Goal: Information Seeking & Learning: Learn about a topic

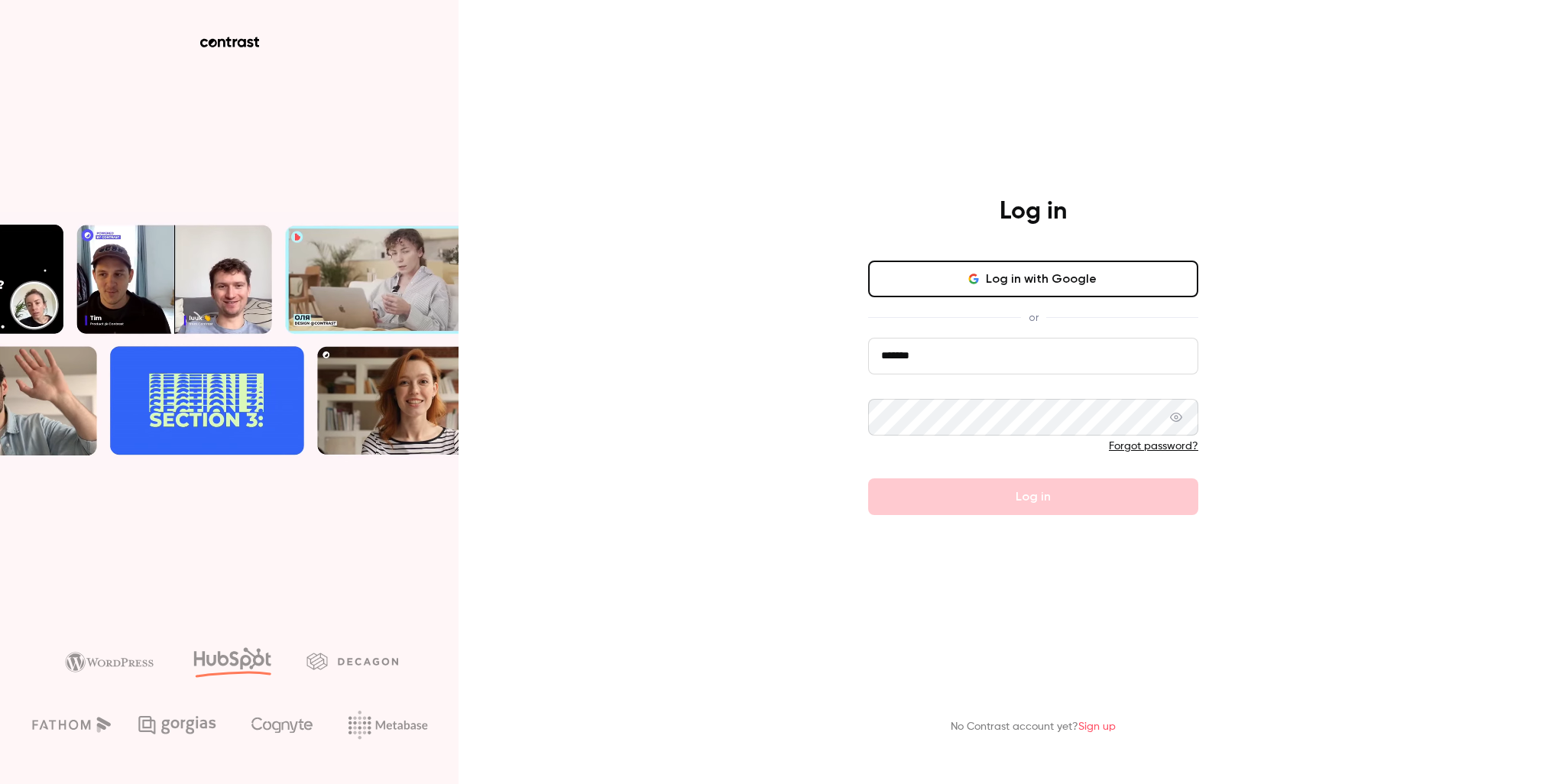
click at [970, 369] on input "*******" at bounding box center [1033, 355] width 330 height 37
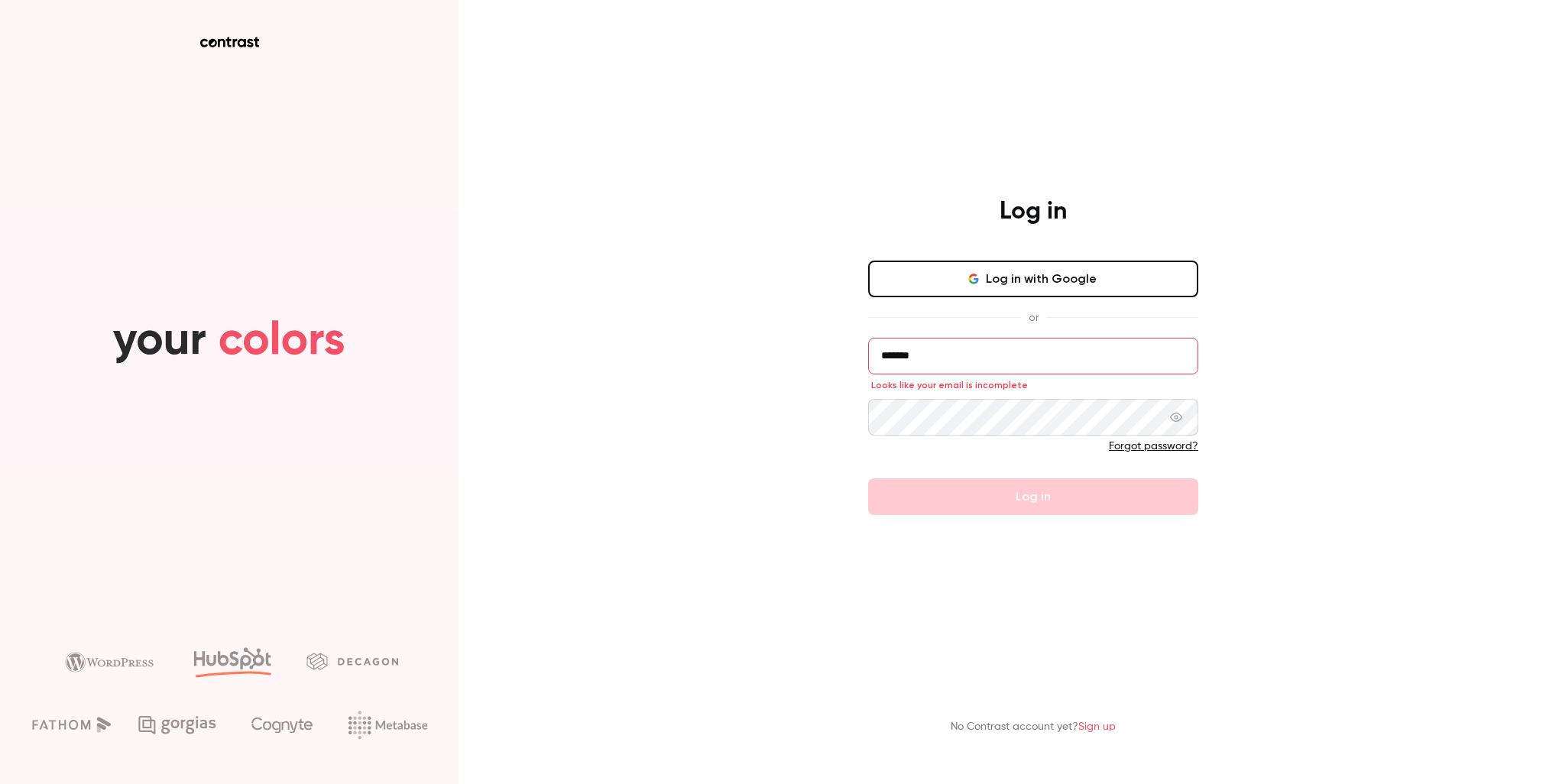
click at [1333, 448] on div "Log in Log in with Google or ******* Looks like your email is incomplete Forgot…" at bounding box center [779, 392] width 1559 height 784
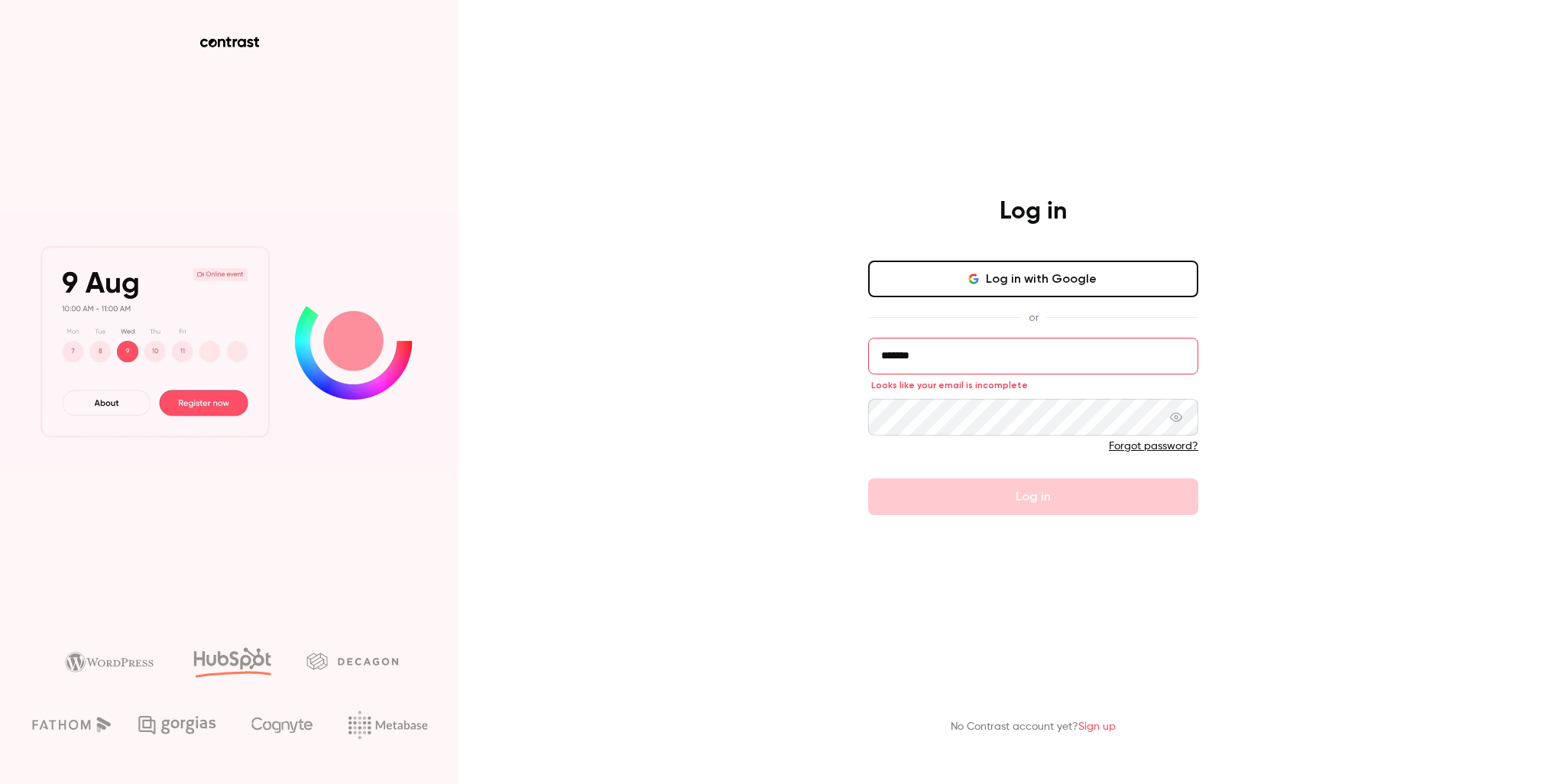
click at [973, 364] on input "*******" at bounding box center [1033, 355] width 330 height 37
type input "**********"
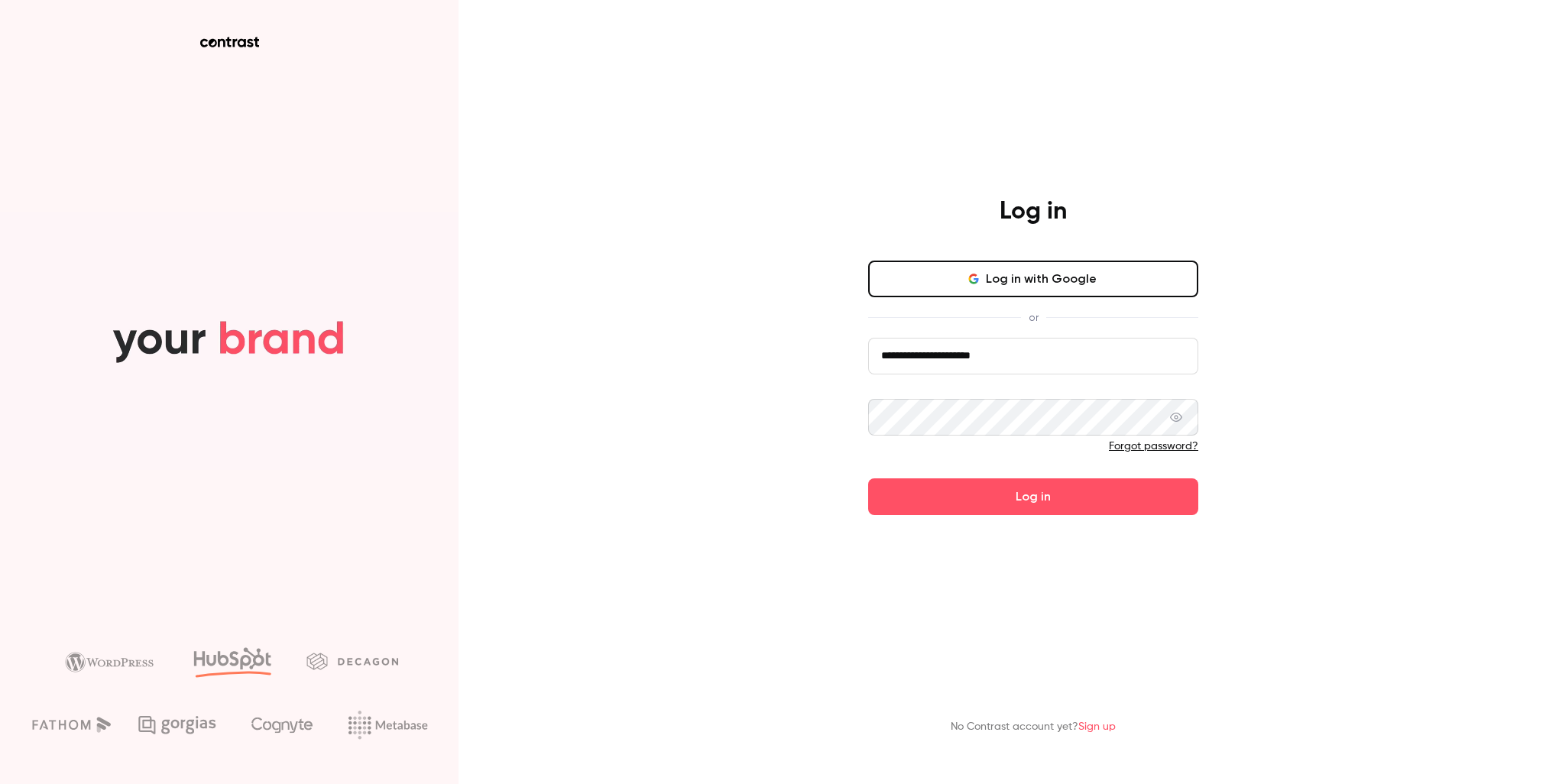
click at [1306, 469] on div "**********" at bounding box center [779, 392] width 1559 height 784
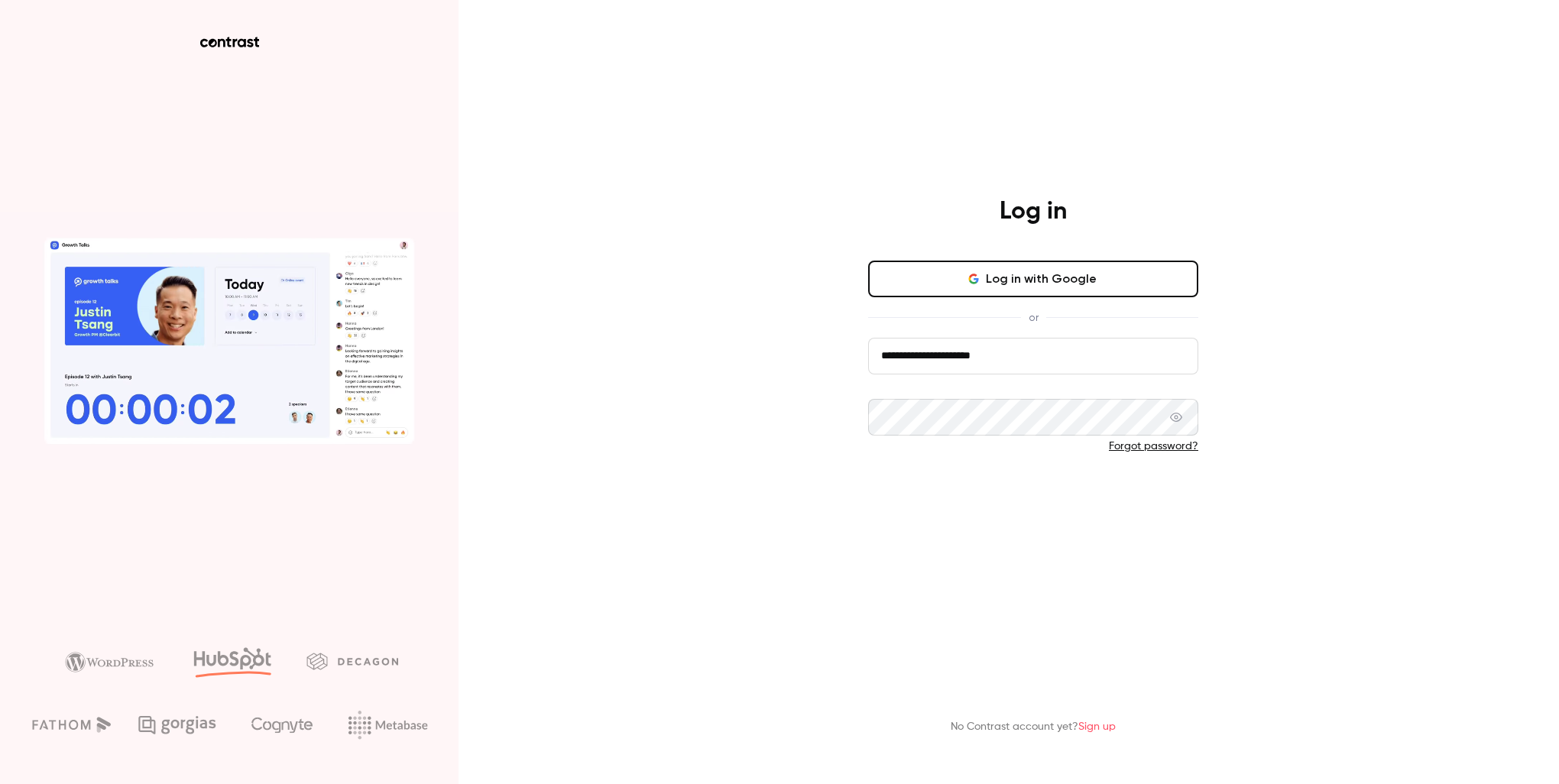
click at [1079, 489] on button "Log in" at bounding box center [1033, 496] width 330 height 37
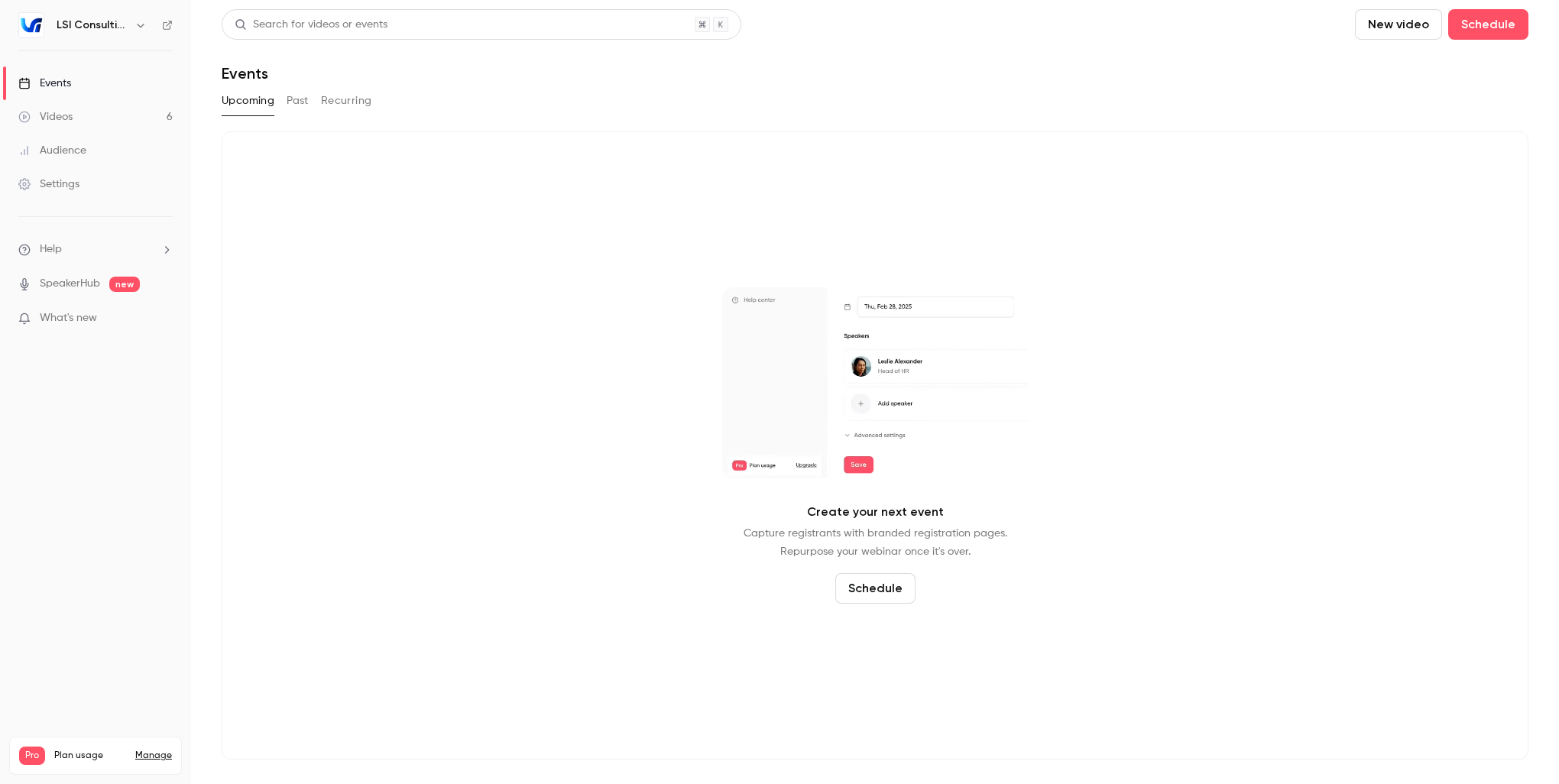
click at [134, 30] on icon "button" at bounding box center [140, 25] width 12 height 12
drag, startPoint x: 554, startPoint y: 250, endPoint x: 538, endPoint y: 247, distance: 16.3
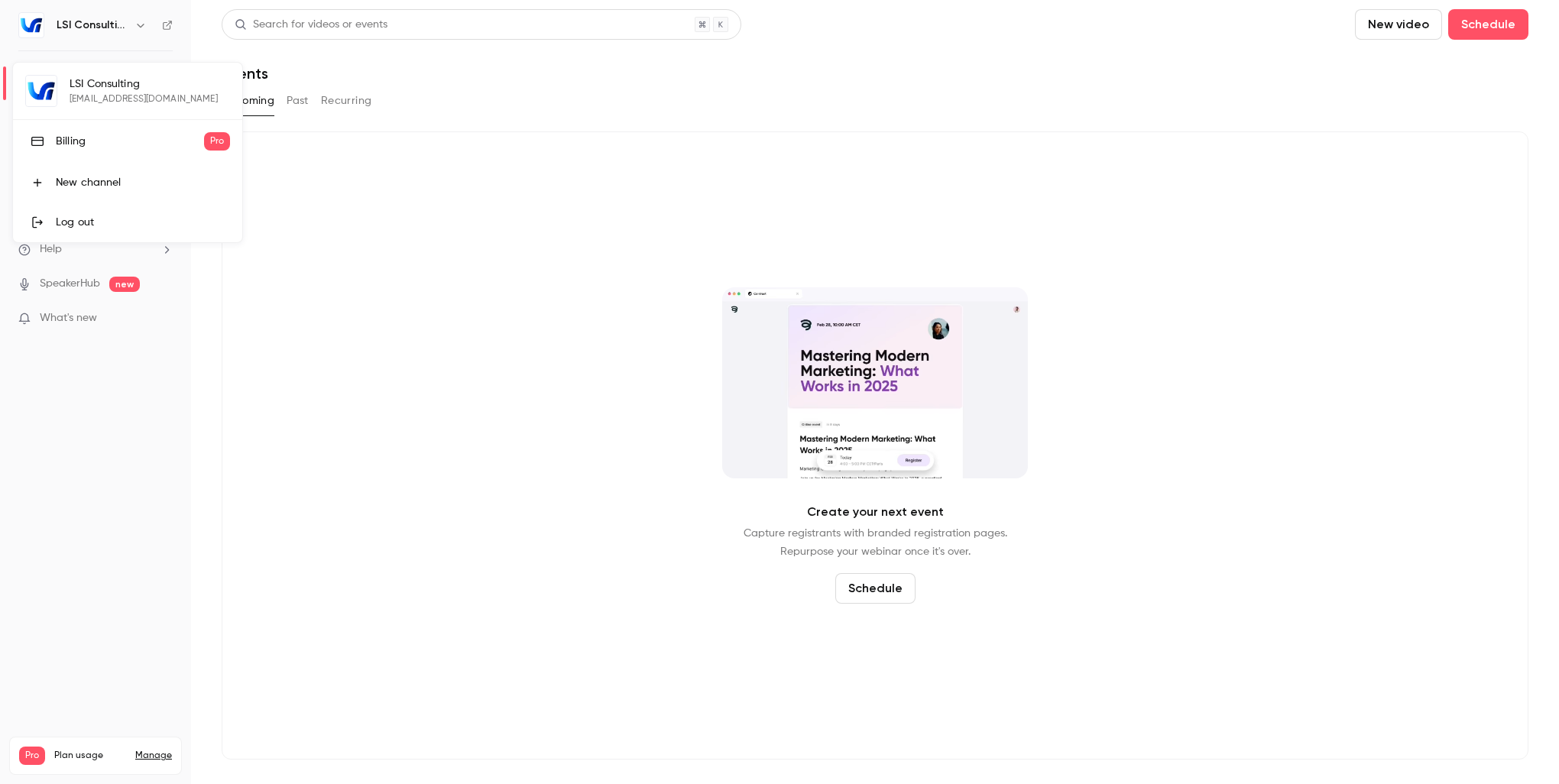
click at [556, 249] on div at bounding box center [779, 392] width 1559 height 784
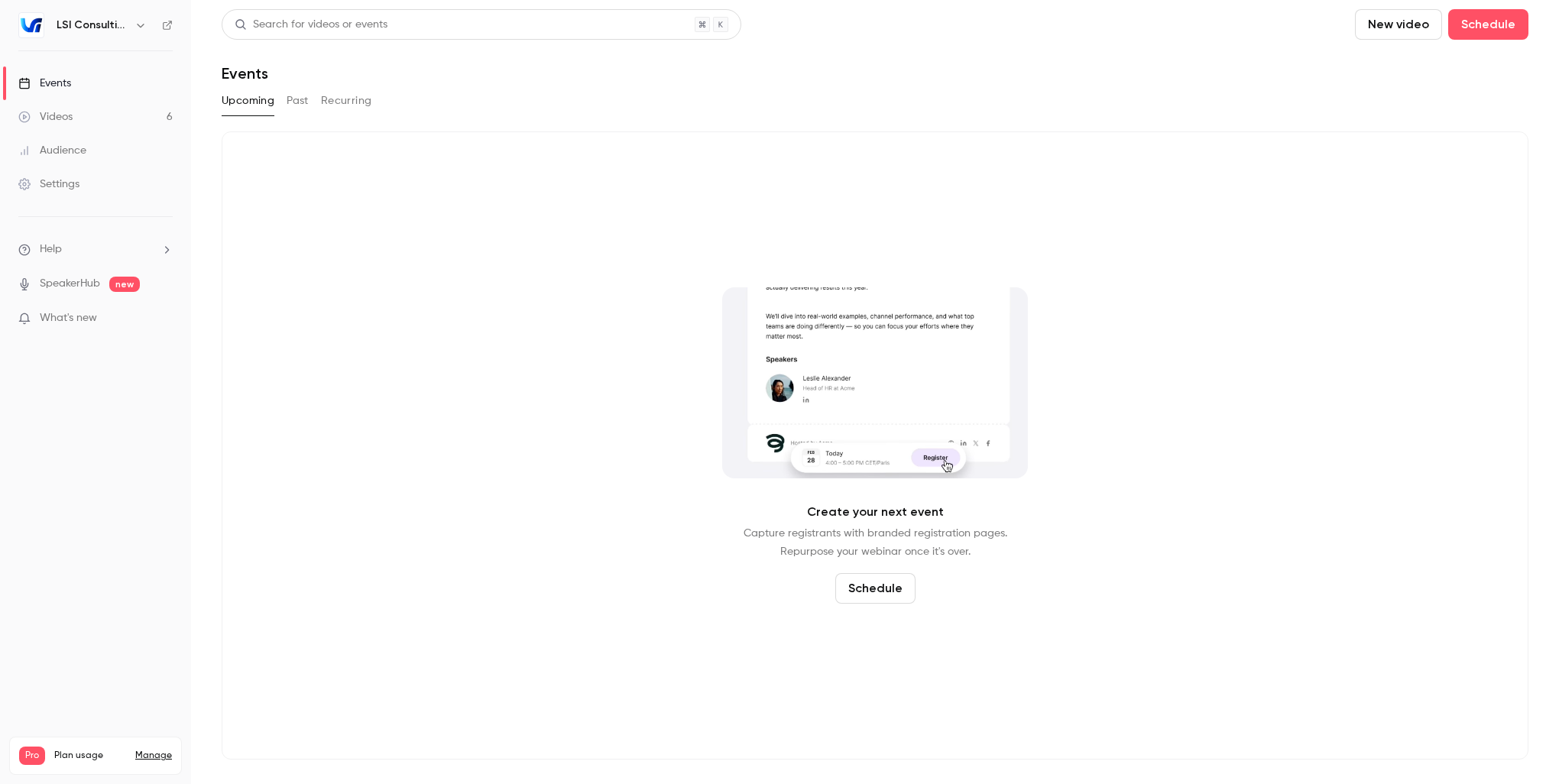
click at [64, 89] on div "Events" at bounding box center [44, 84] width 53 height 15
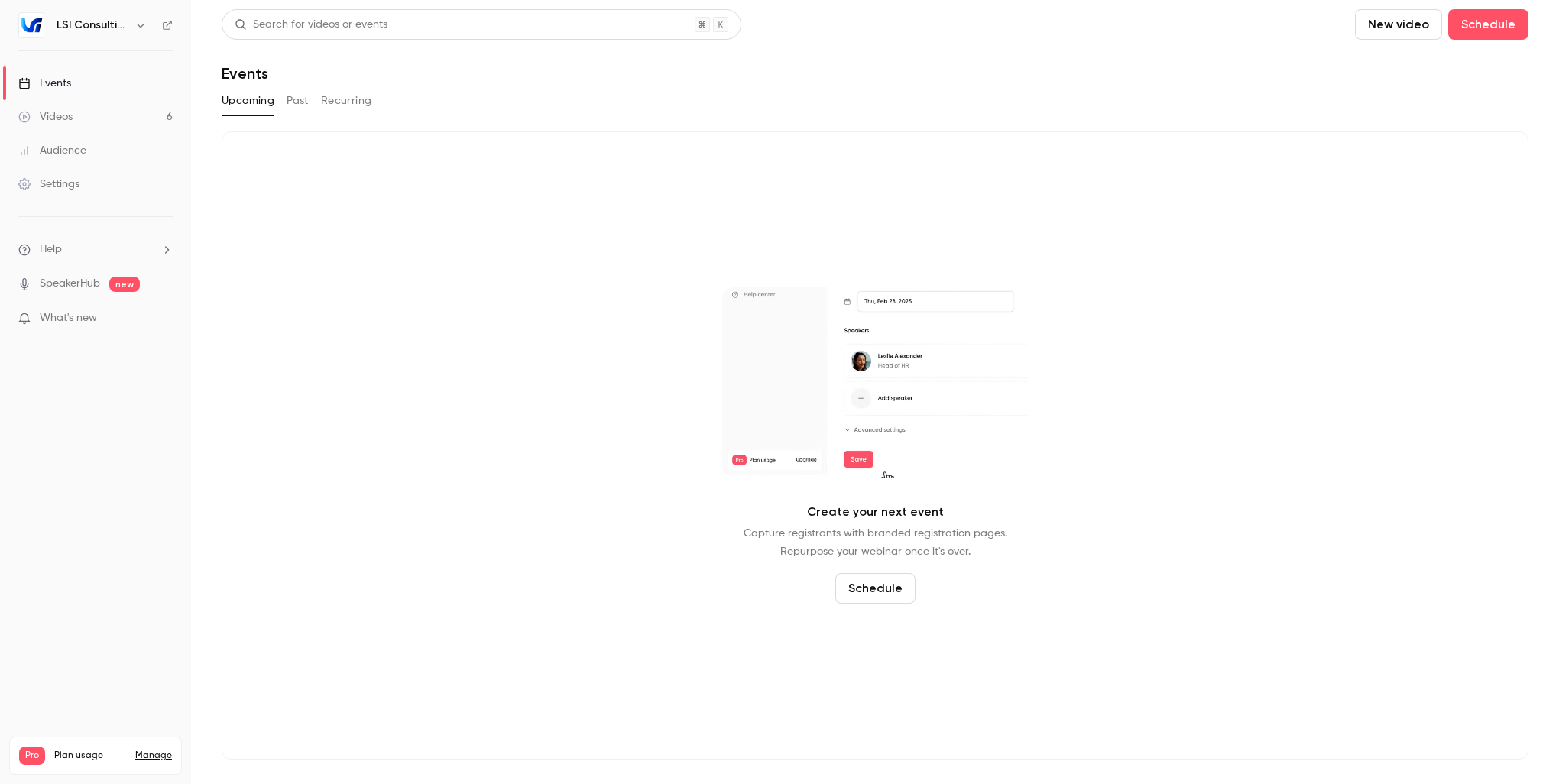
click at [97, 114] on link "Videos 6" at bounding box center [96, 116] width 191 height 33
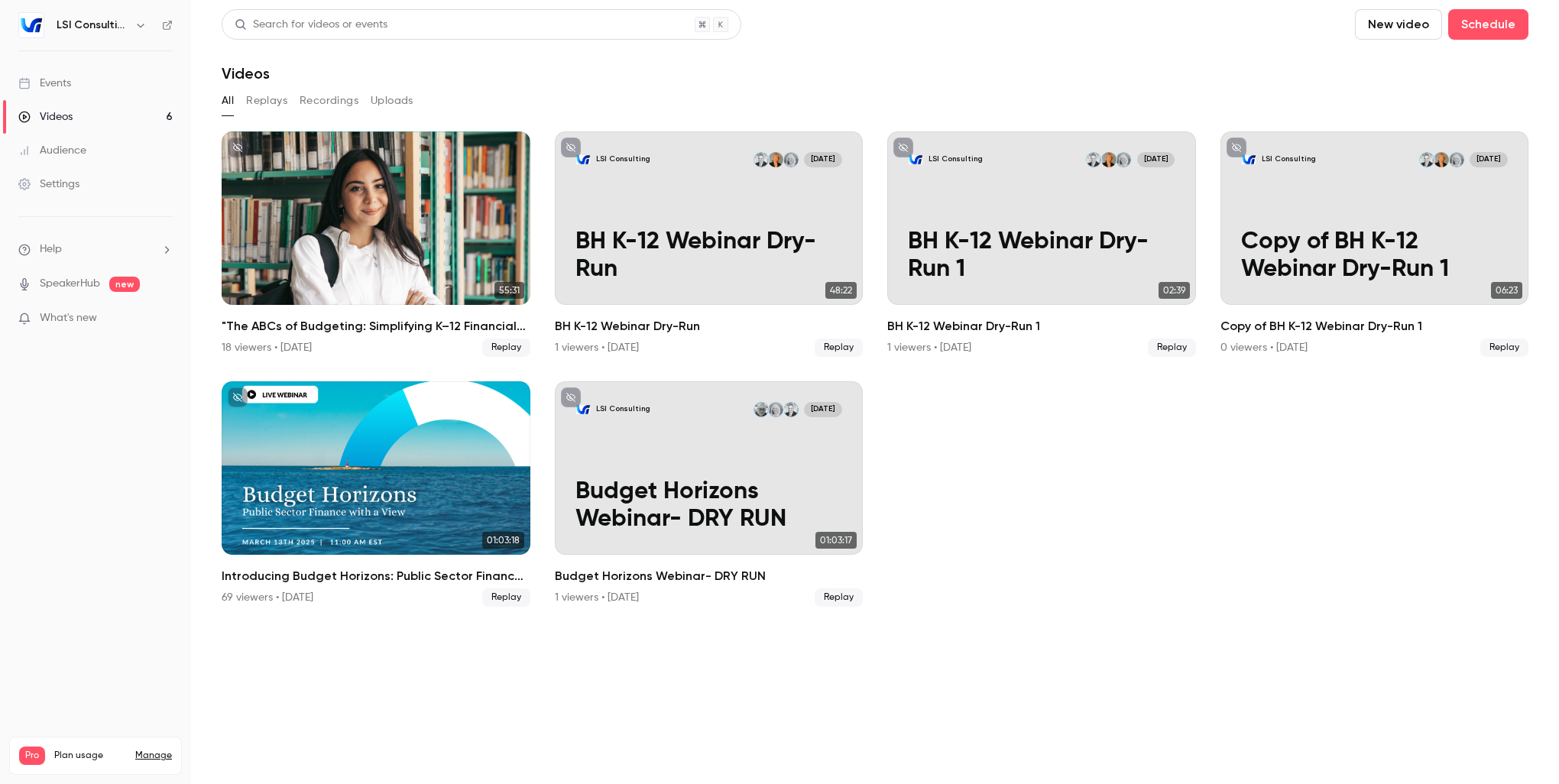
click at [74, 145] on div "Audience" at bounding box center [52, 150] width 68 height 15
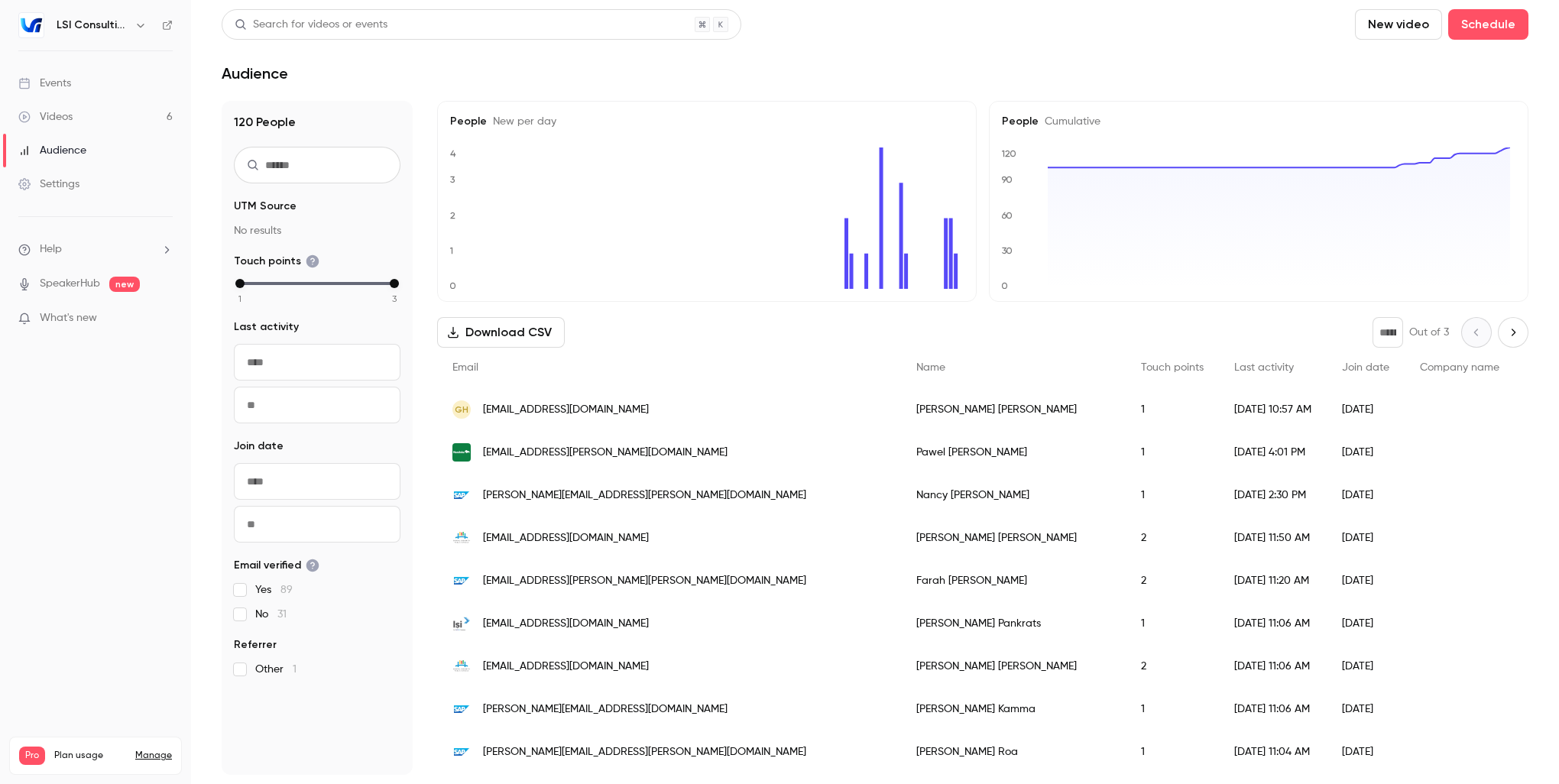
click at [739, 336] on div "Download CSV * Out of 3" at bounding box center [982, 332] width 1091 height 31
click at [46, 88] on div "Events" at bounding box center [44, 84] width 53 height 15
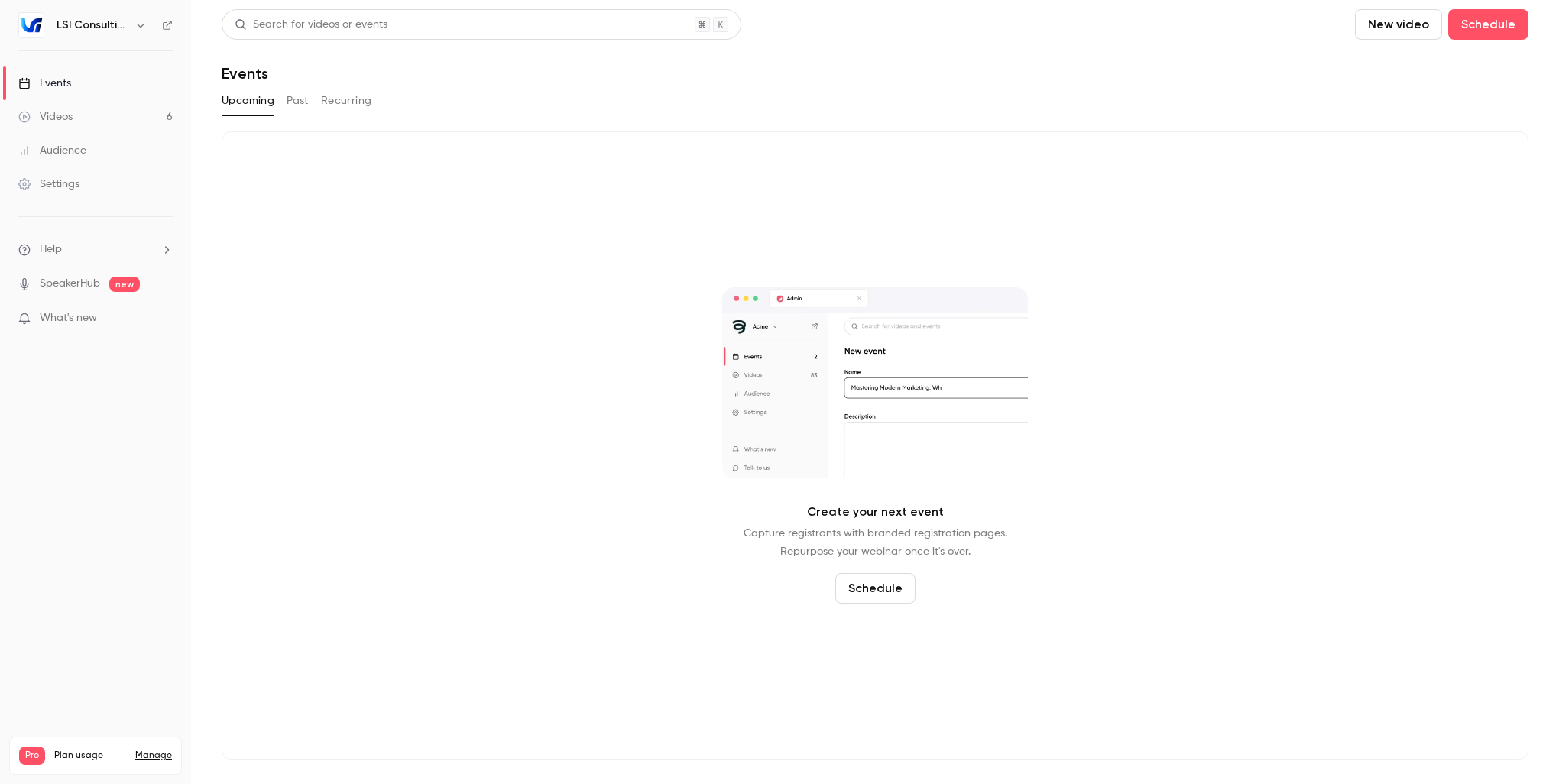
drag, startPoint x: 302, startPoint y: 102, endPoint x: 407, endPoint y: 110, distance: 105.3
click at [302, 102] on button "Past" at bounding box center [297, 101] width 22 height 25
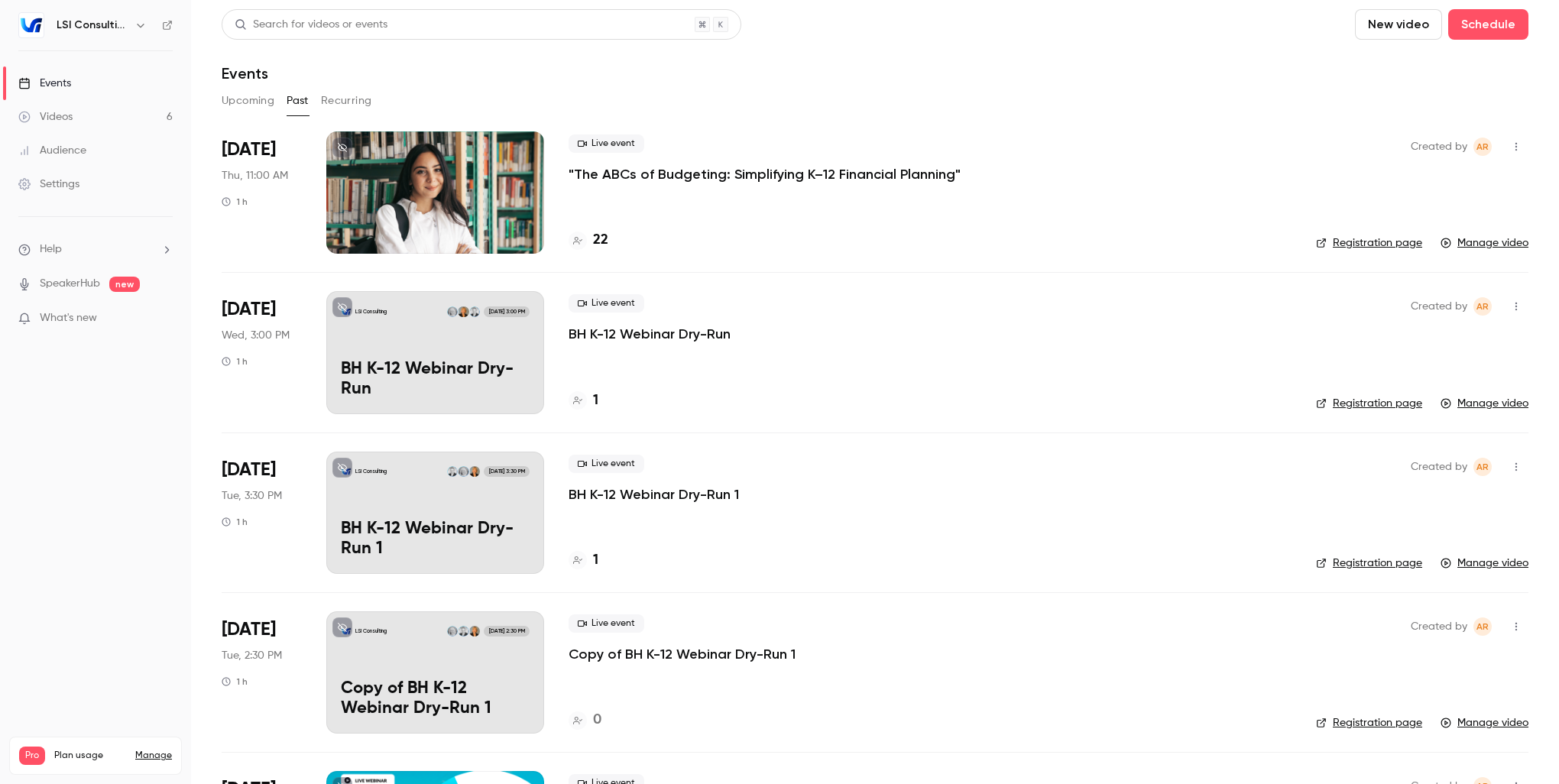
click at [1509, 145] on icon "button" at bounding box center [1515, 146] width 12 height 11
click at [1171, 225] on div at bounding box center [779, 392] width 1559 height 784
click at [654, 172] on p ""The ABCs of Budgeting: Simplifying K–12 Financial Planning"" at bounding box center [764, 173] width 392 height 18
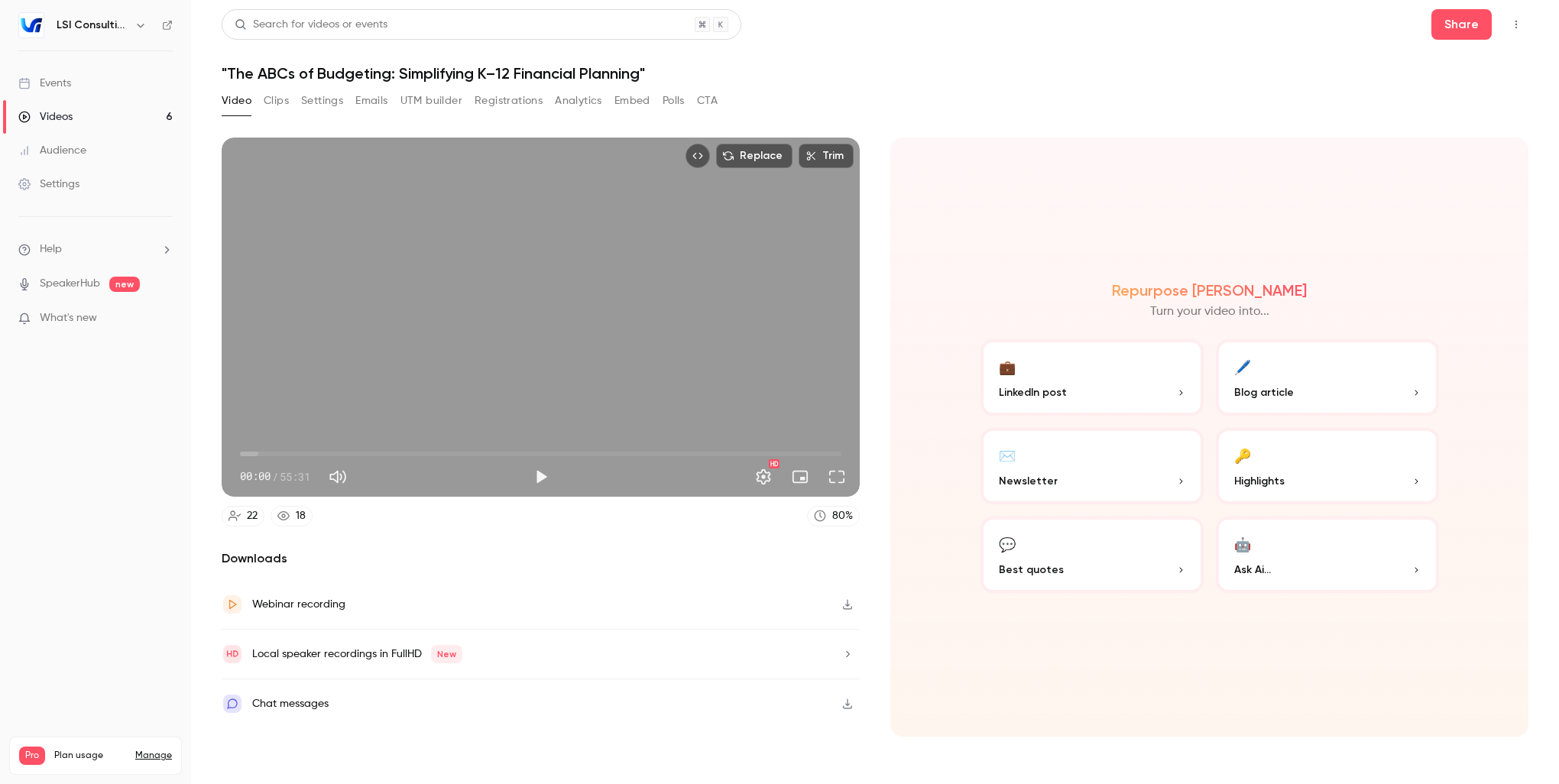
click at [495, 97] on button "Registrations" at bounding box center [508, 101] width 68 height 25
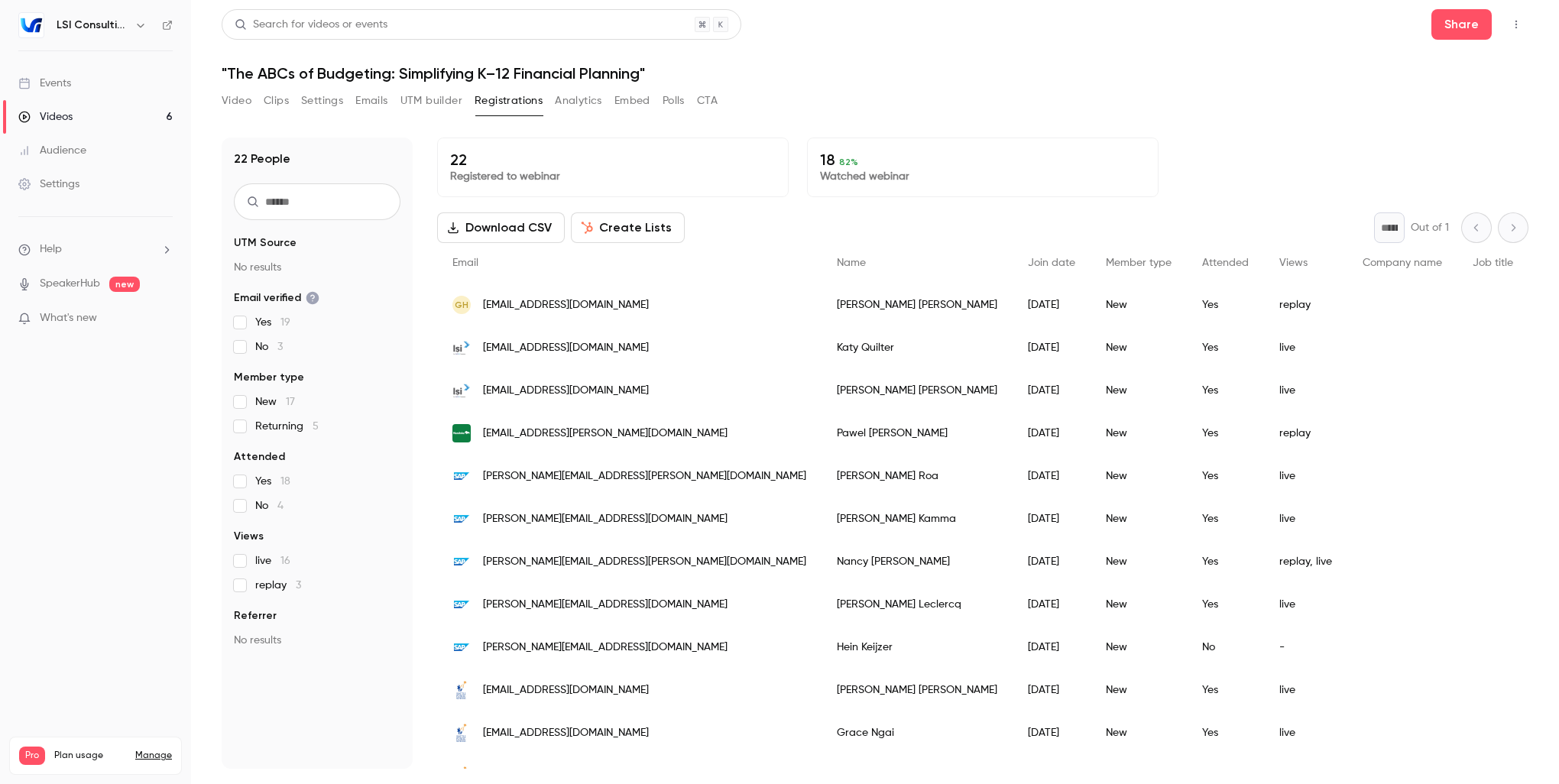
click at [596, 102] on button "Analytics" at bounding box center [577, 101] width 47 height 25
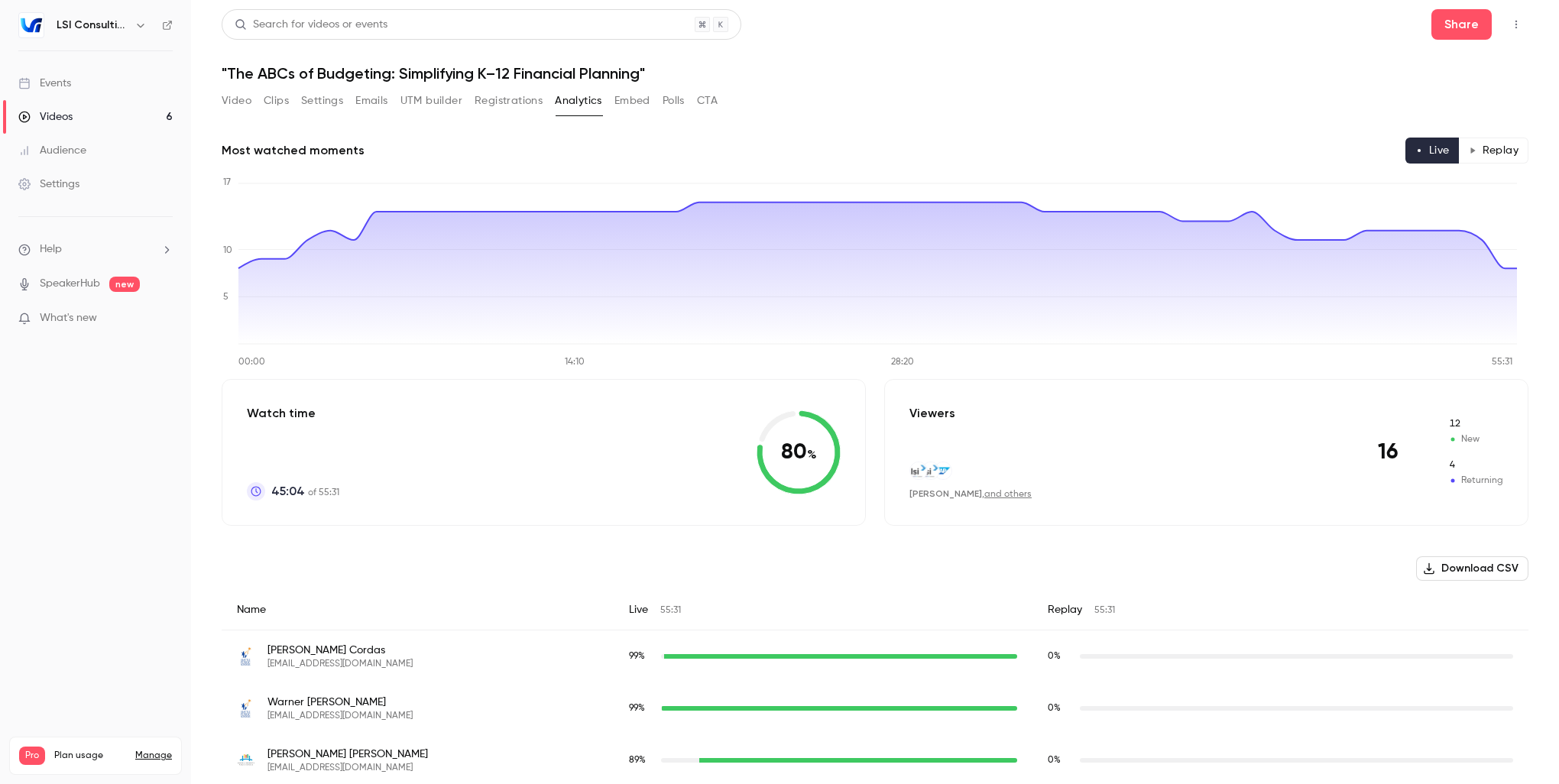
click at [505, 106] on button "Registrations" at bounding box center [508, 101] width 68 height 25
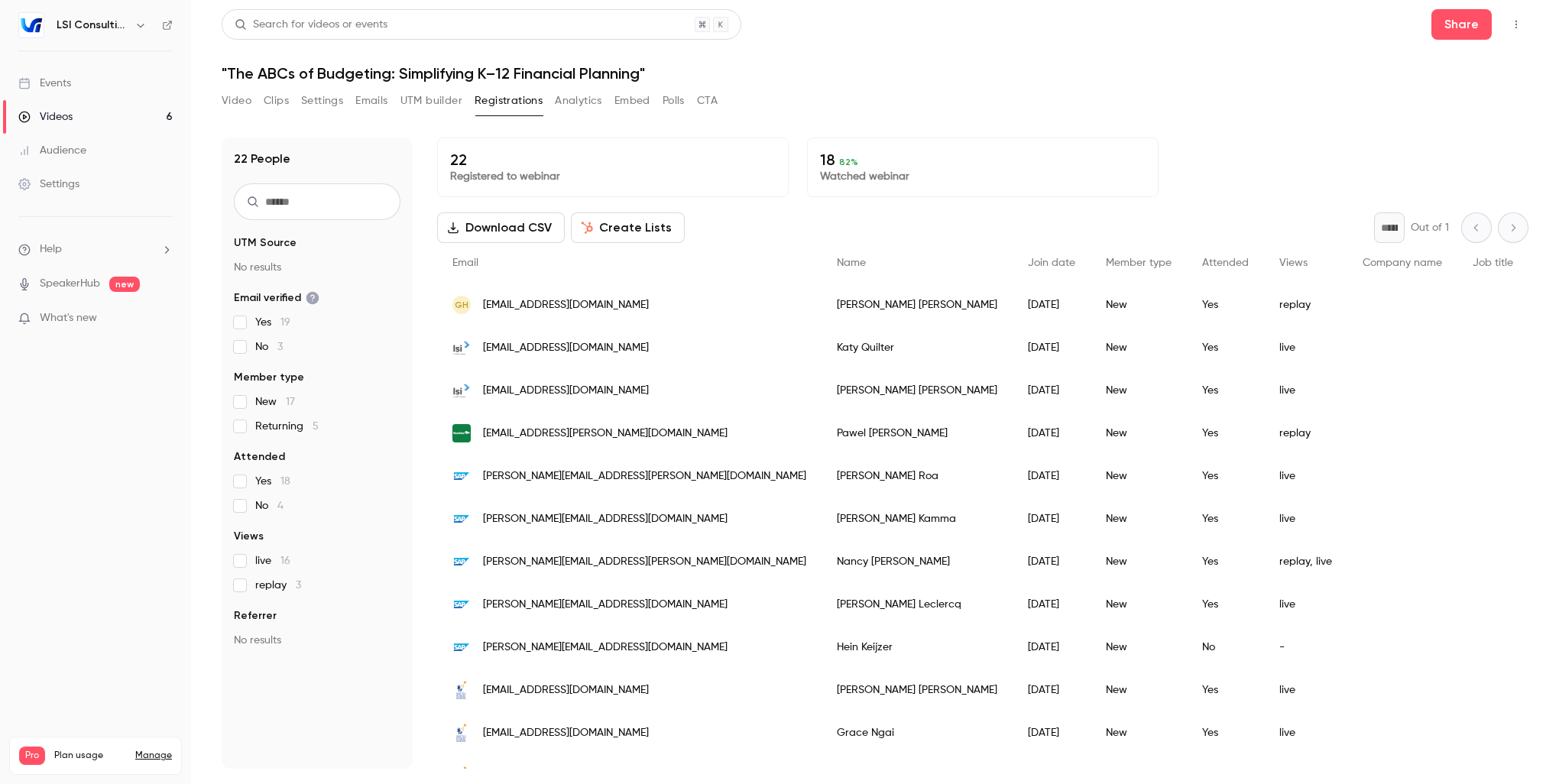
click at [472, 234] on button "Download CSV" at bounding box center [501, 228] width 127 height 31
click at [581, 105] on button "Analytics" at bounding box center [577, 101] width 47 height 25
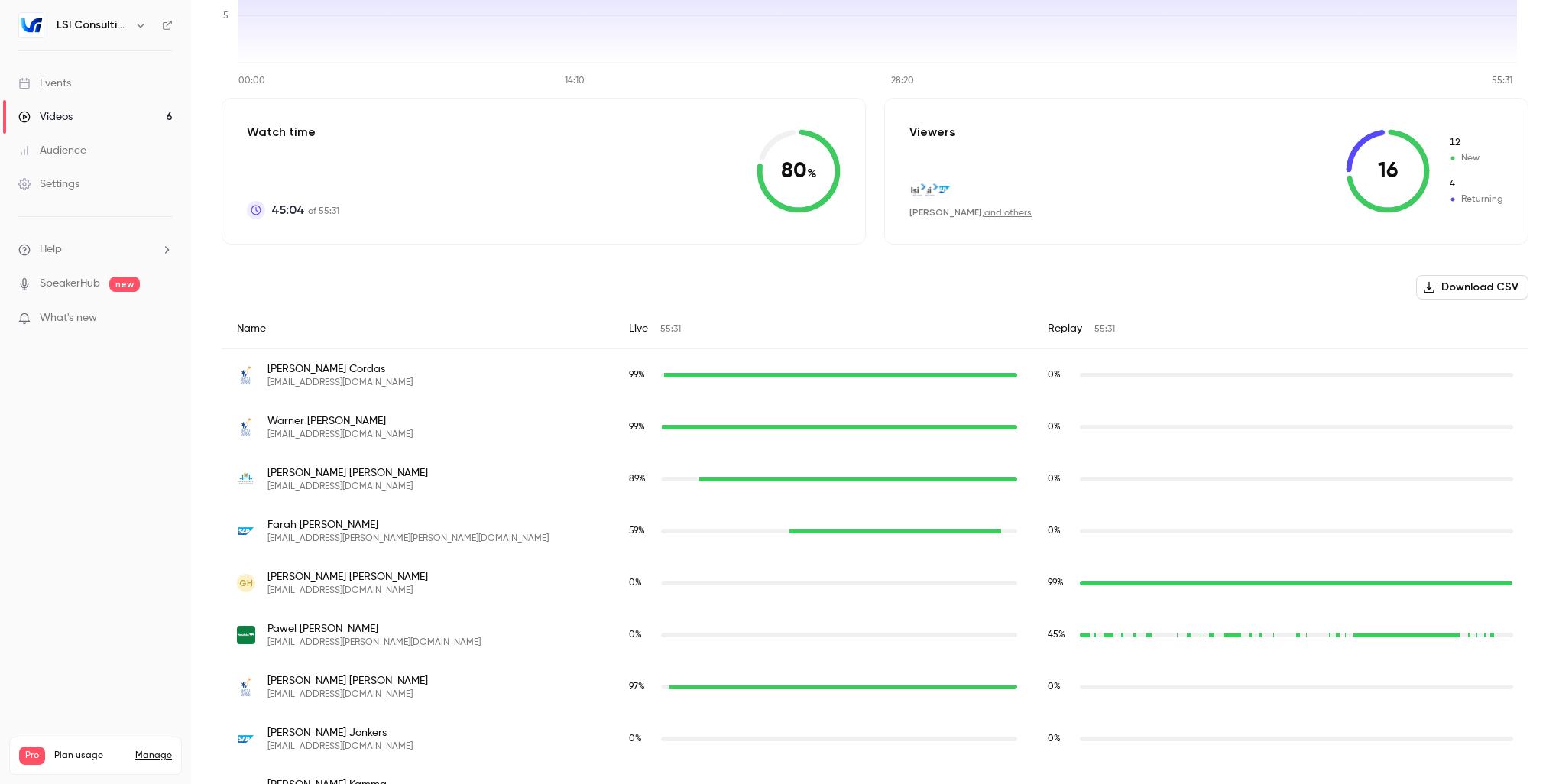
scroll to position [161, 0]
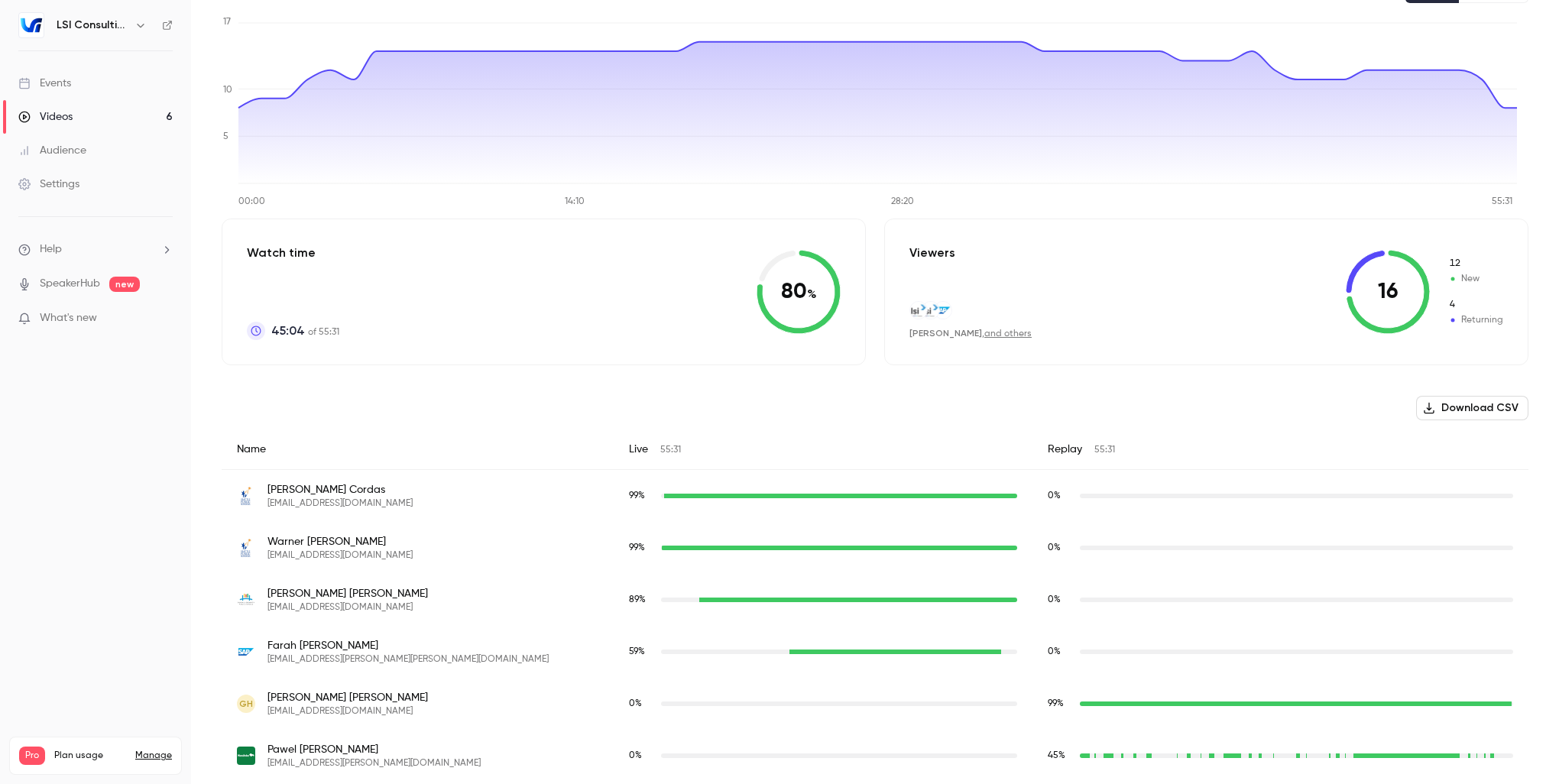
click at [1477, 408] on button "Download CSV" at bounding box center [1471, 407] width 112 height 25
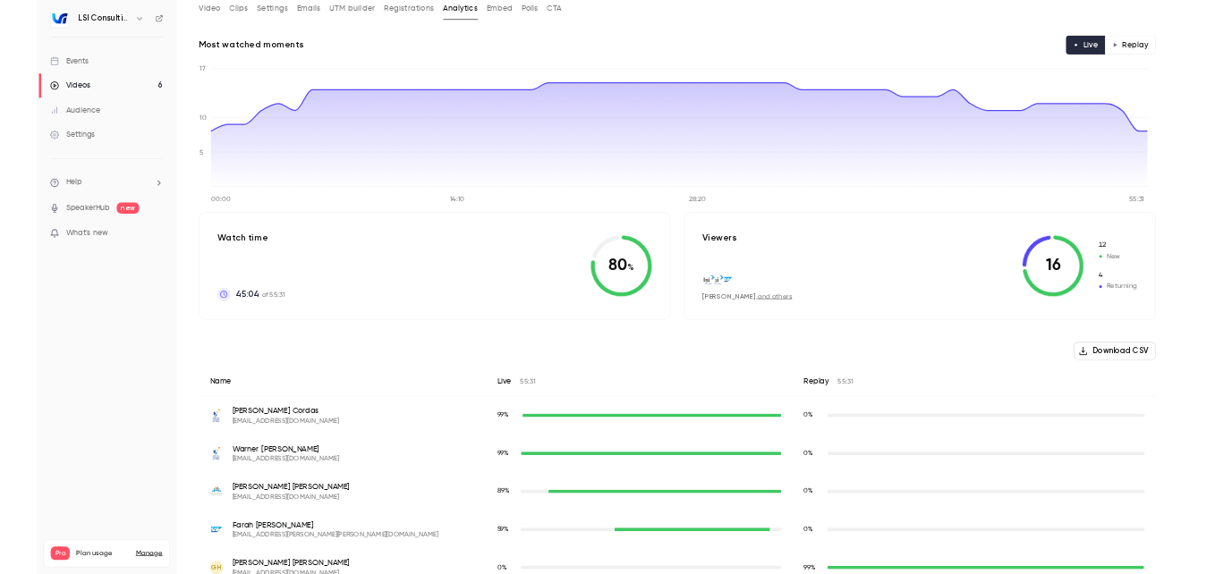
scroll to position [0, 0]
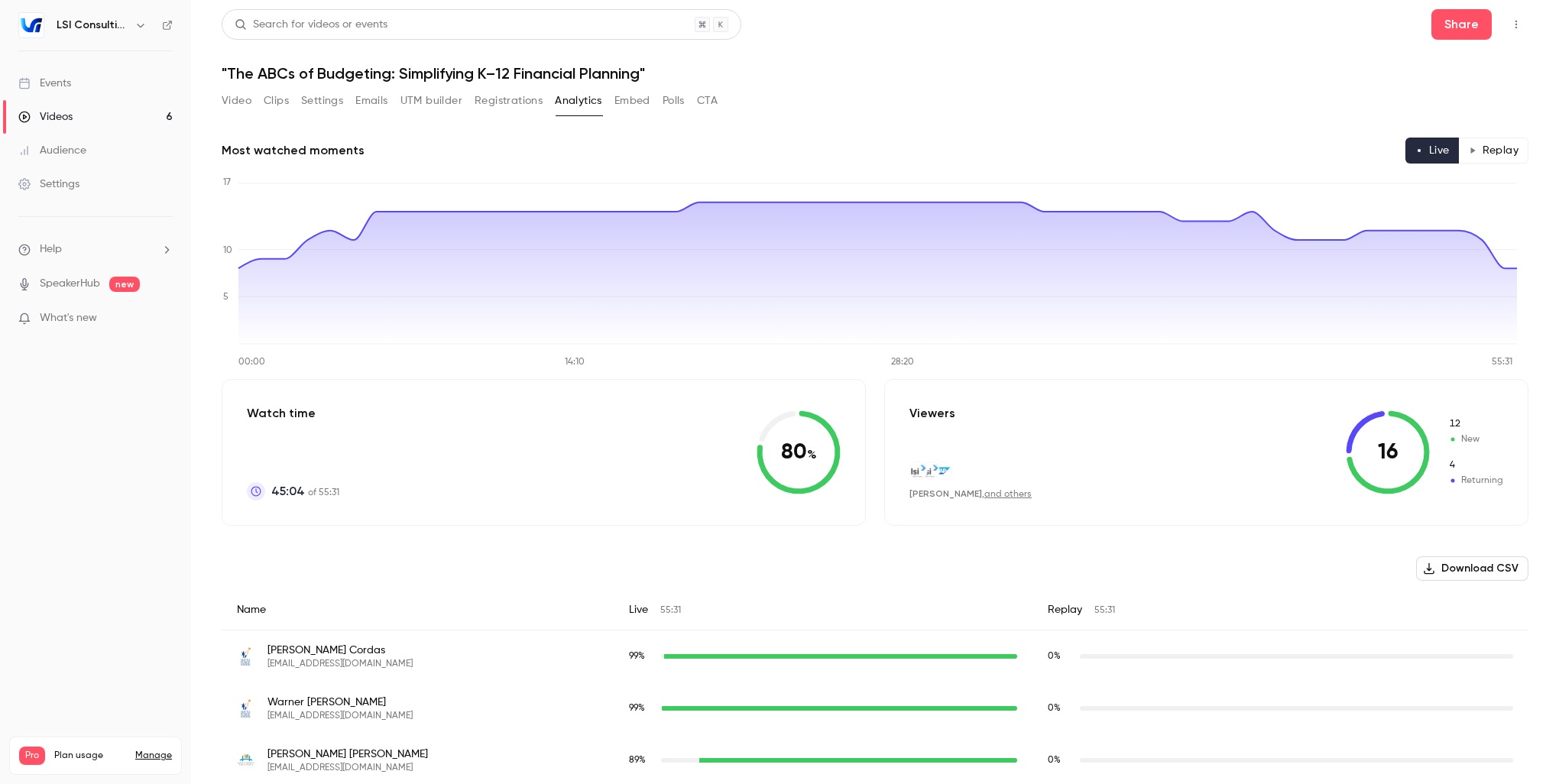
click at [678, 98] on button "Polls" at bounding box center [673, 101] width 22 height 25
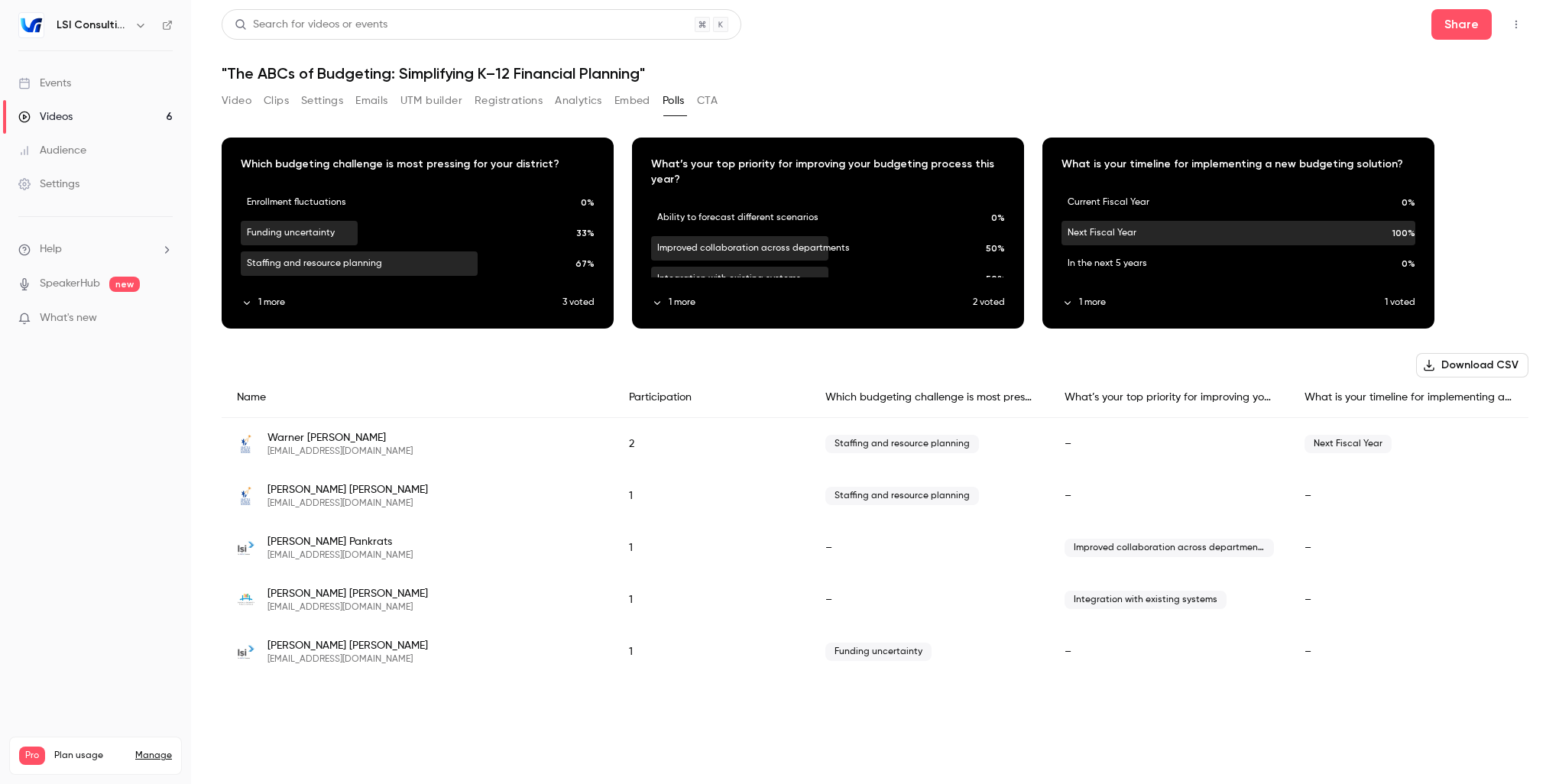
click at [640, 102] on button "Embed" at bounding box center [632, 101] width 36 height 25
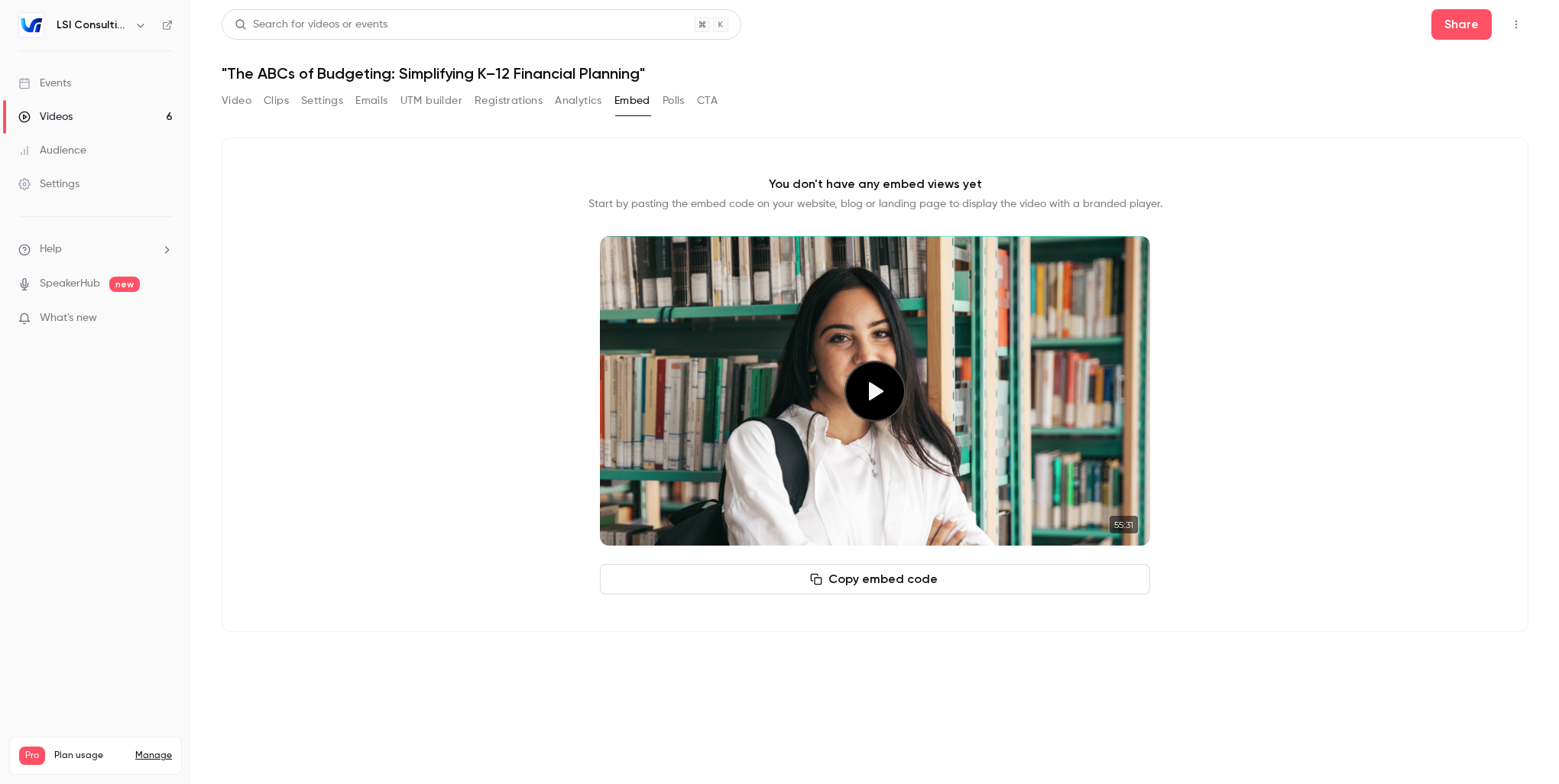
click at [684, 102] on button "Polls" at bounding box center [673, 101] width 22 height 25
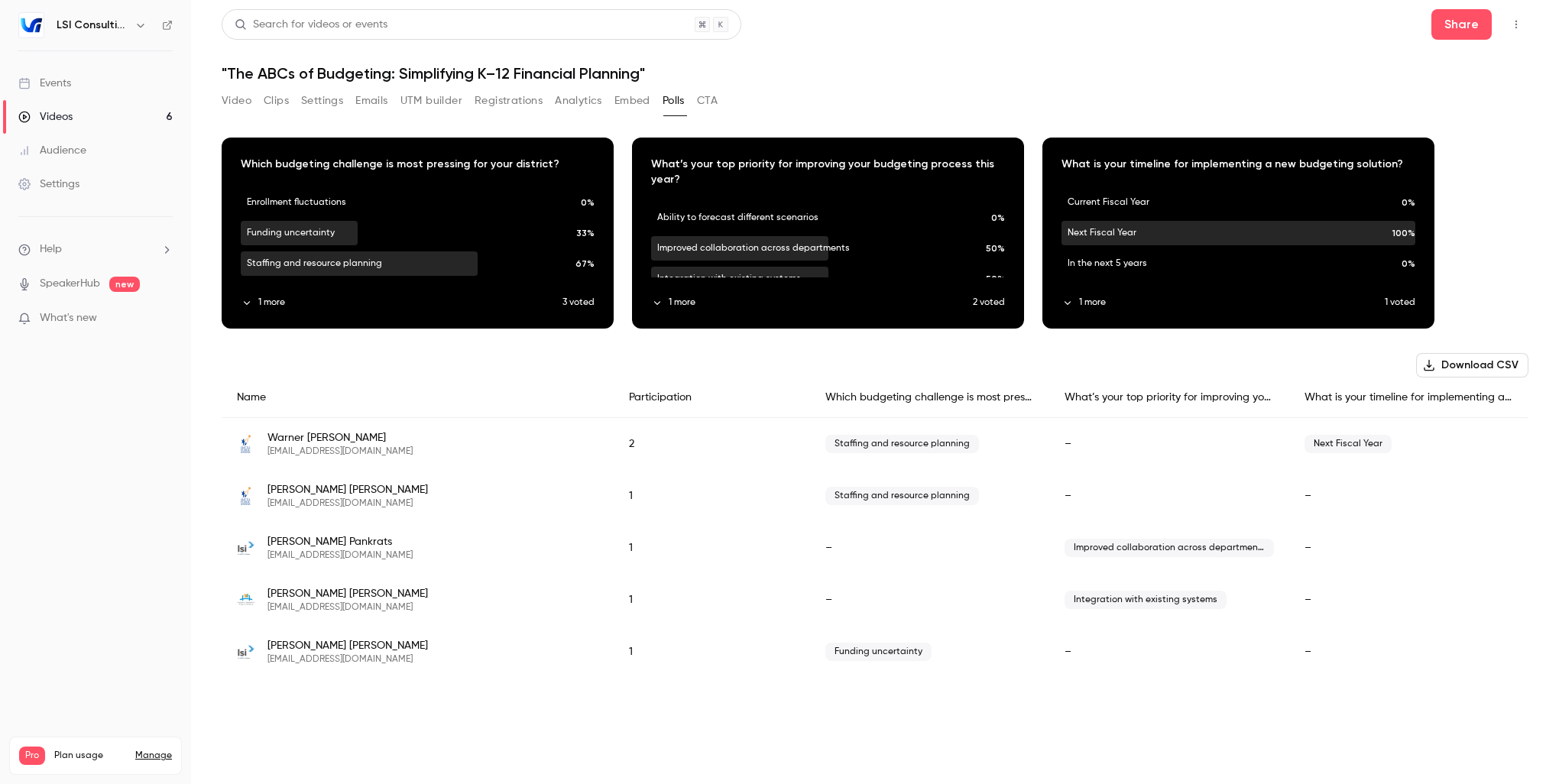
click at [1482, 366] on button "Download CSV" at bounding box center [1471, 365] width 112 height 25
click at [806, 357] on div "Download CSV Name Participation Which budgeting challenge is most pressing for …" at bounding box center [874, 515] width 1306 height 325
drag, startPoint x: 806, startPoint y: 357, endPoint x: 597, endPoint y: 358, distance: 209.0
click at [597, 358] on div "Download CSV Name Participation Which budgeting challenge is most pressing for …" at bounding box center [874, 515] width 1306 height 325
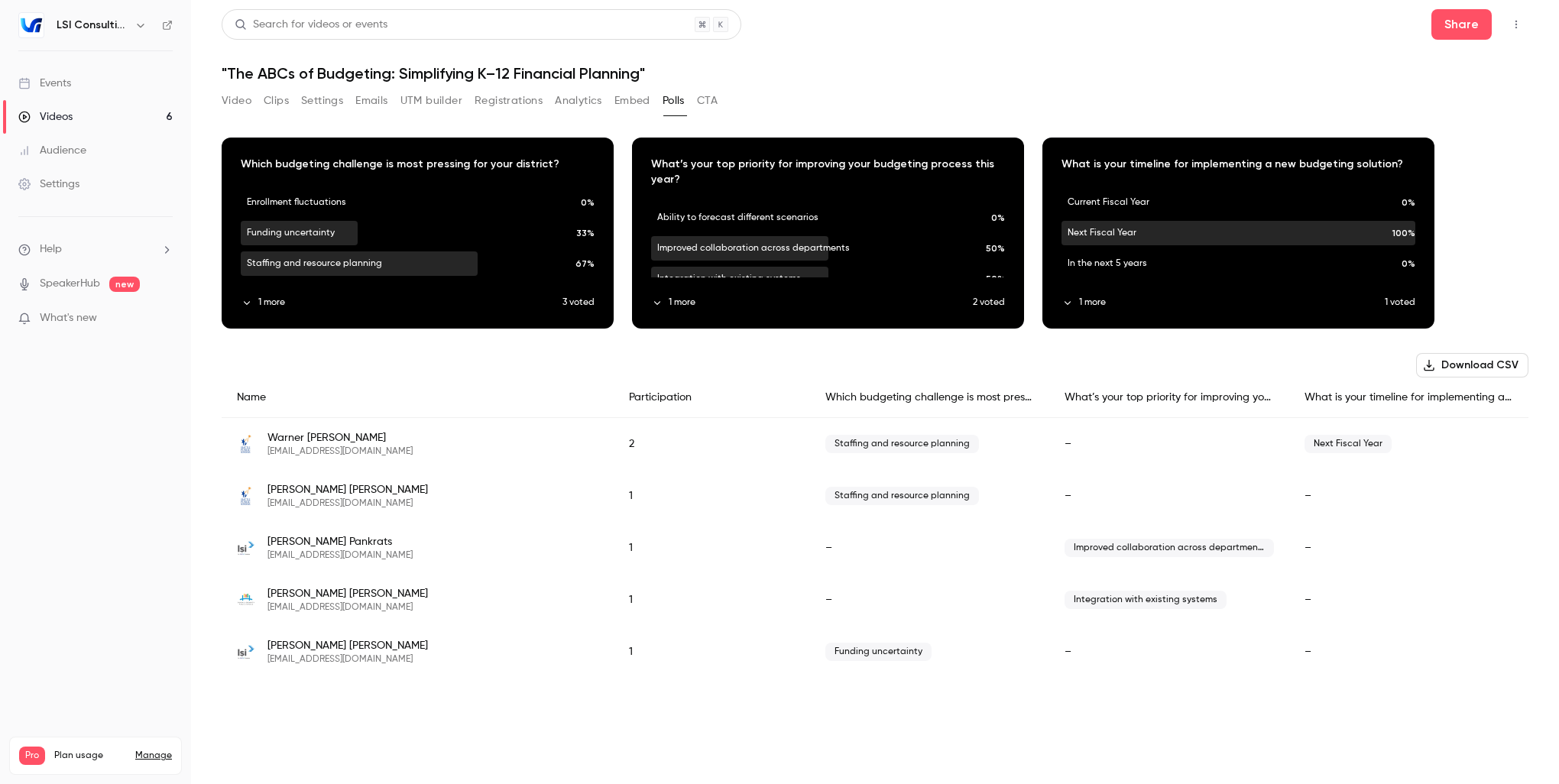
click at [614, 358] on div "Download CSV Name Participation Which budgeting challenge is most pressing for …" at bounding box center [874, 515] width 1306 height 325
click at [514, 101] on button "Registrations" at bounding box center [508, 101] width 68 height 25
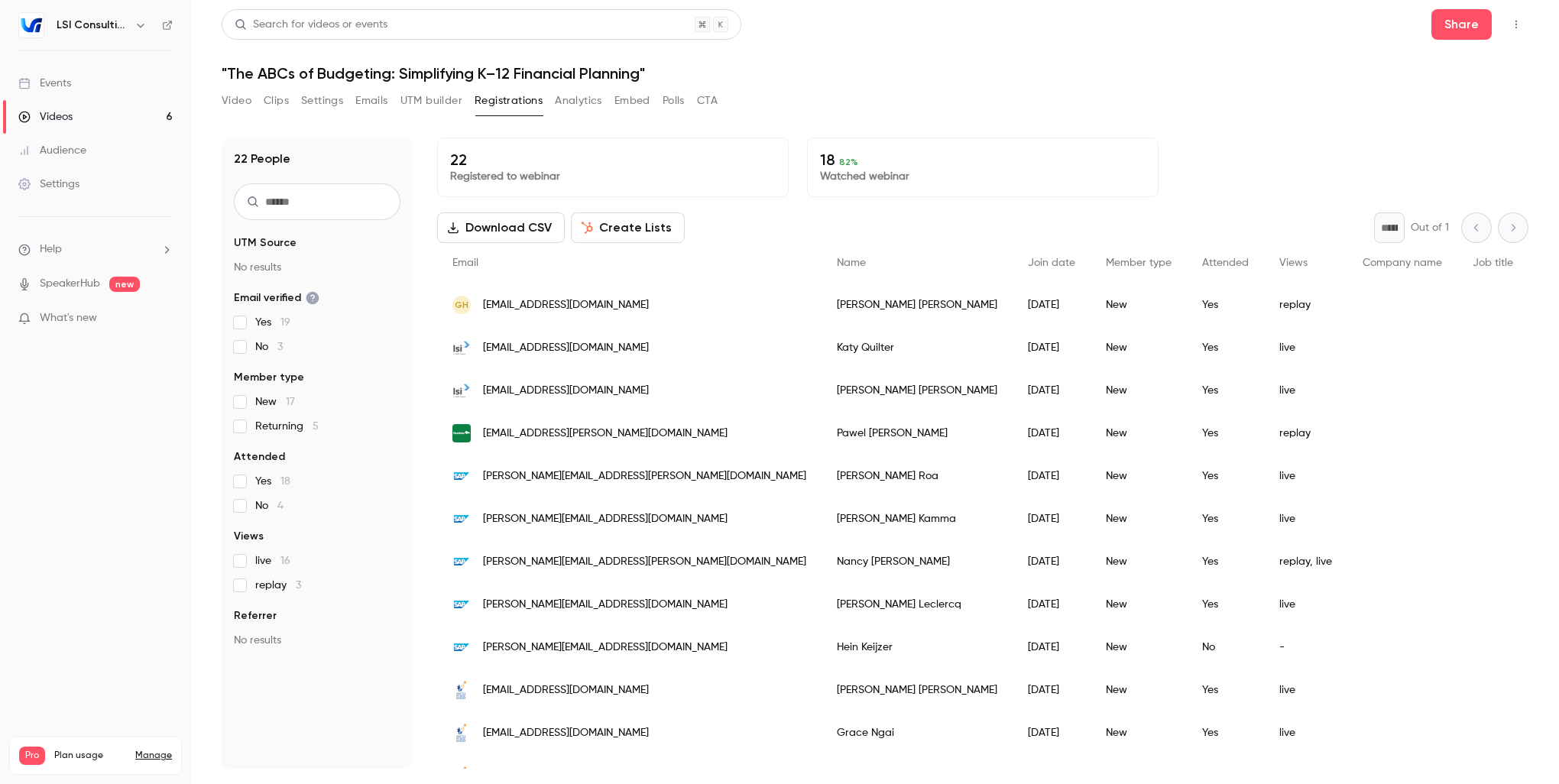
click at [595, 228] on button "Create Lists" at bounding box center [627, 228] width 114 height 31
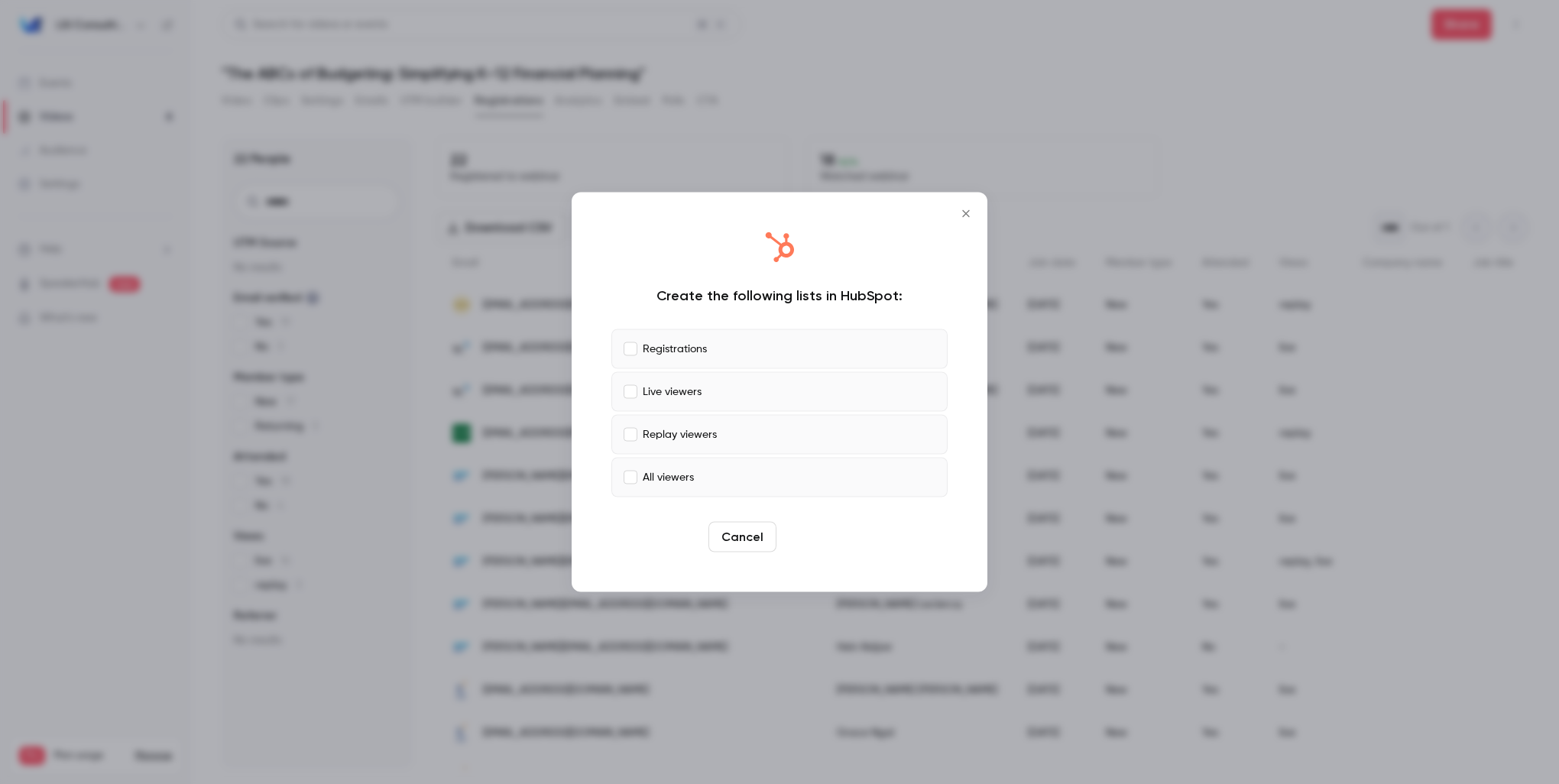
click at [829, 547] on button "Create" at bounding box center [817, 537] width 68 height 31
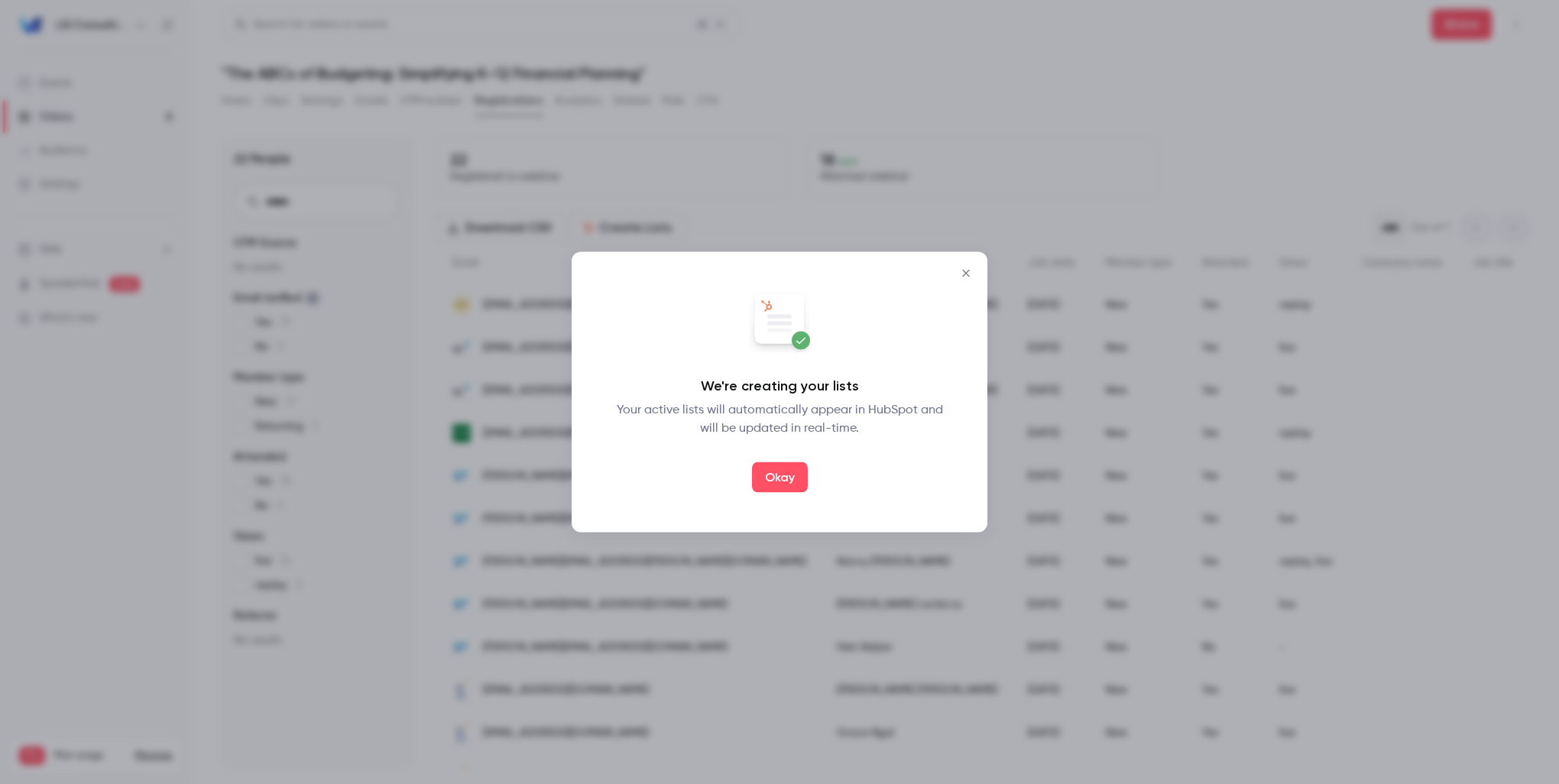
drag, startPoint x: 792, startPoint y: 481, endPoint x: 841, endPoint y: 479, distance: 49.0
click at [792, 481] on button "Okay" at bounding box center [779, 477] width 56 height 31
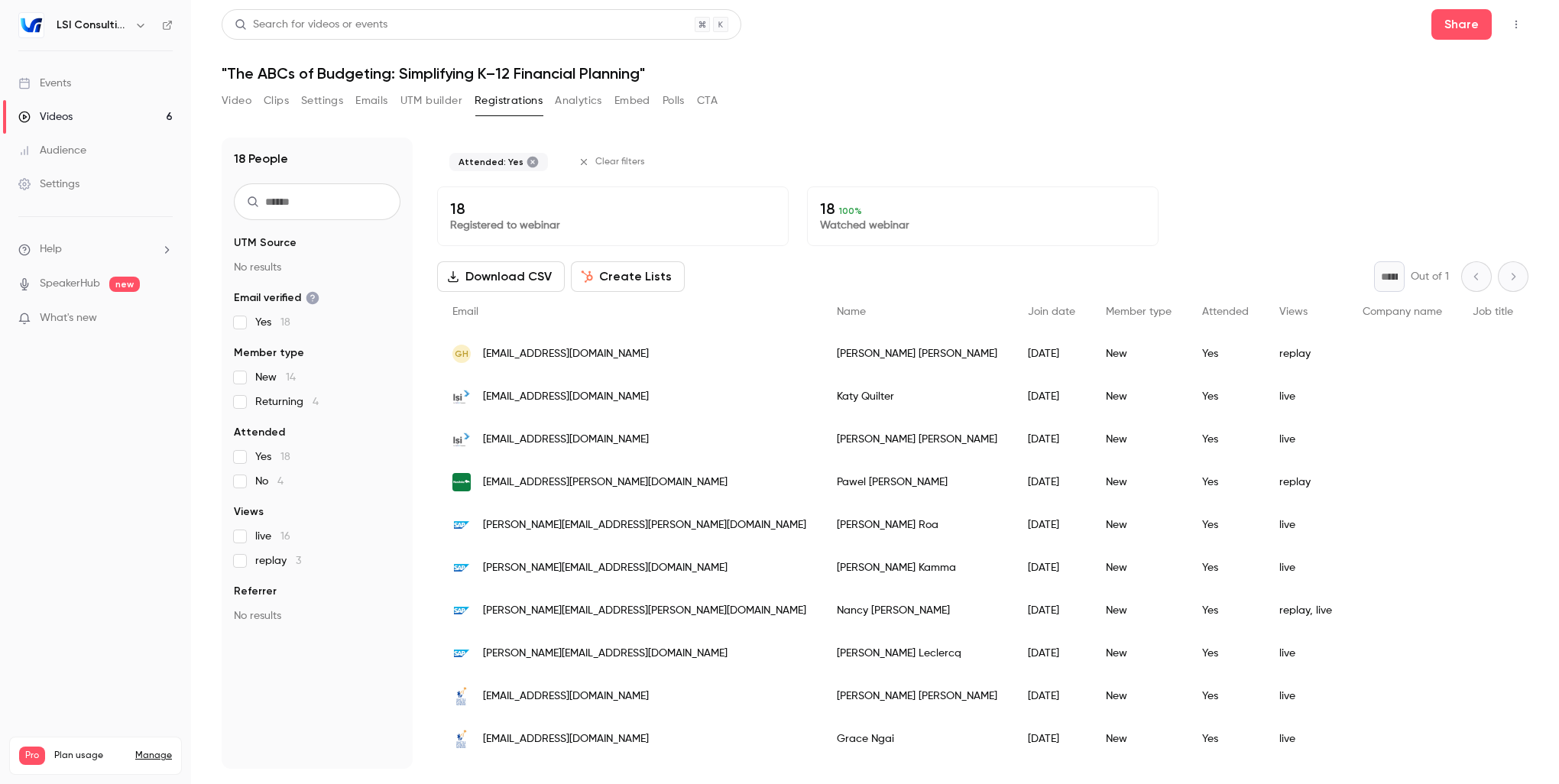
click at [523, 286] on button "Download CSV" at bounding box center [501, 277] width 127 height 31
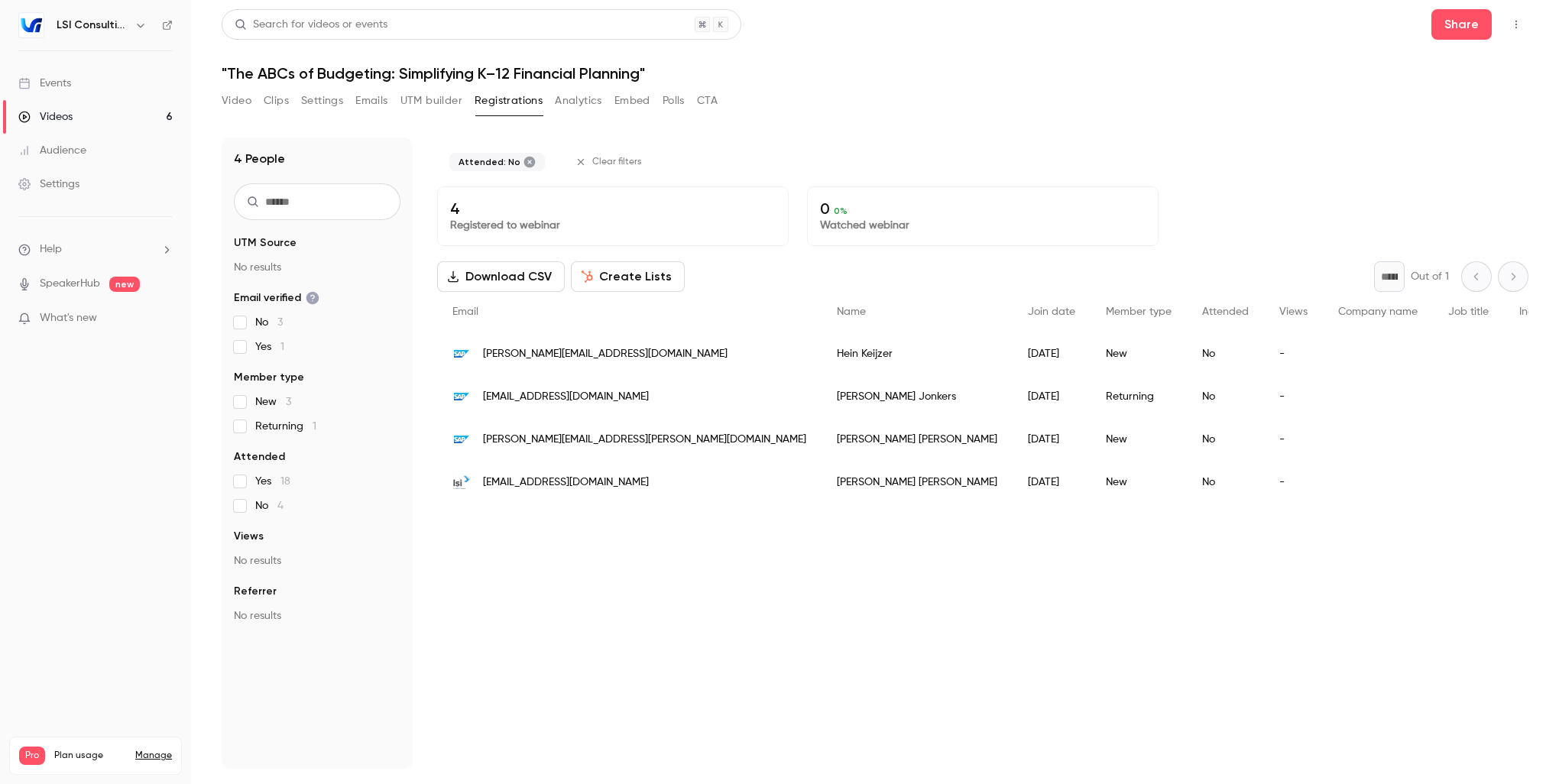
drag, startPoint x: 966, startPoint y: 112, endPoint x: 724, endPoint y: 112, distance: 242.0
click at [964, 112] on div "Video Clips Settings Emails UTM builder Registrations Analytics Embed Polls CTA" at bounding box center [874, 104] width 1306 height 31
click at [679, 102] on button "Polls" at bounding box center [673, 101] width 22 height 25
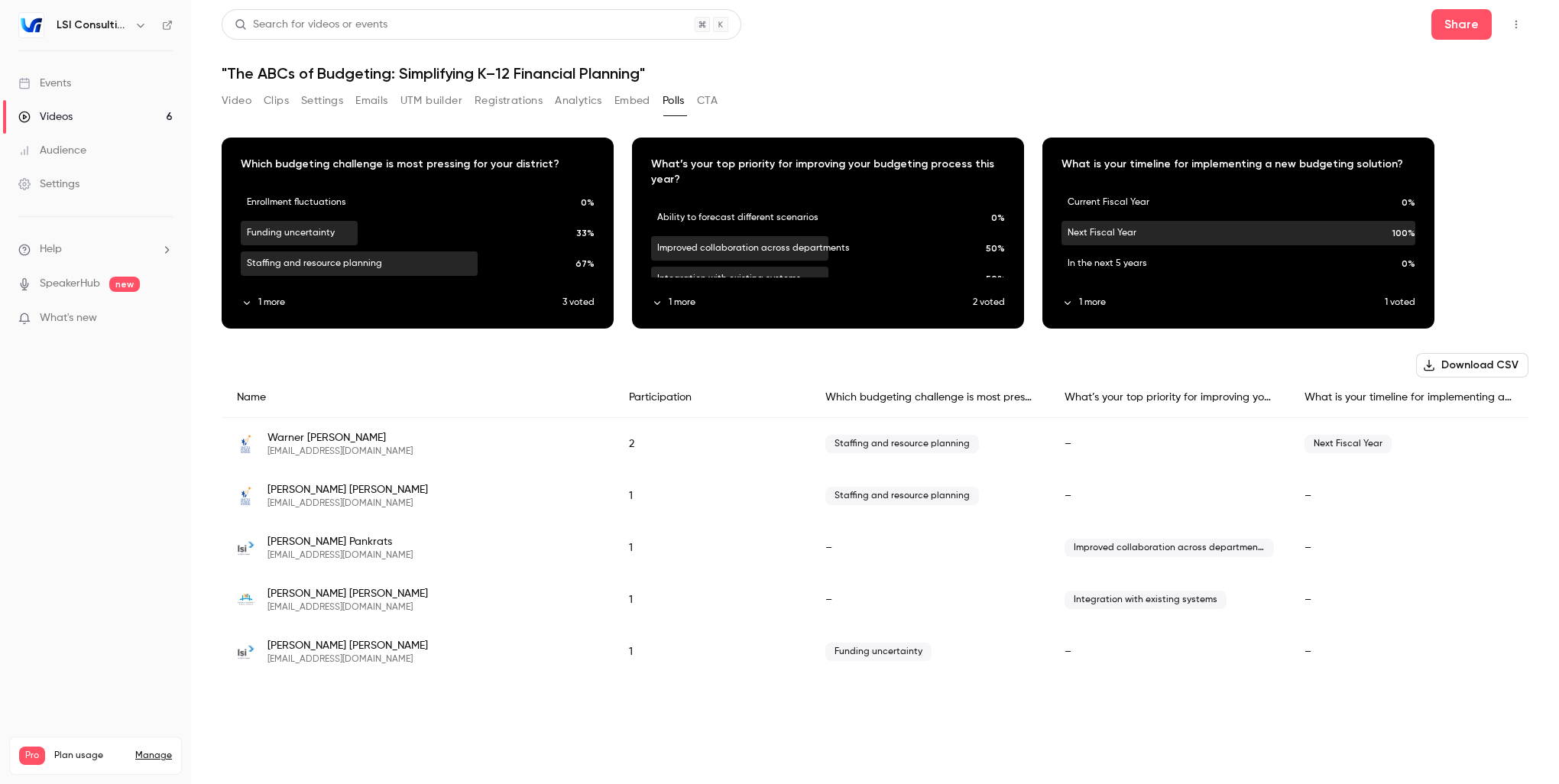
click at [1476, 367] on button "Download CSV" at bounding box center [1471, 365] width 112 height 25
click at [1386, 732] on section "Video Clips Settings Emails UTM builder Registrations Analytics Embed Polls CTA…" at bounding box center [874, 431] width 1306 height 686
click at [316, 102] on button "Settings" at bounding box center [321, 101] width 42 height 25
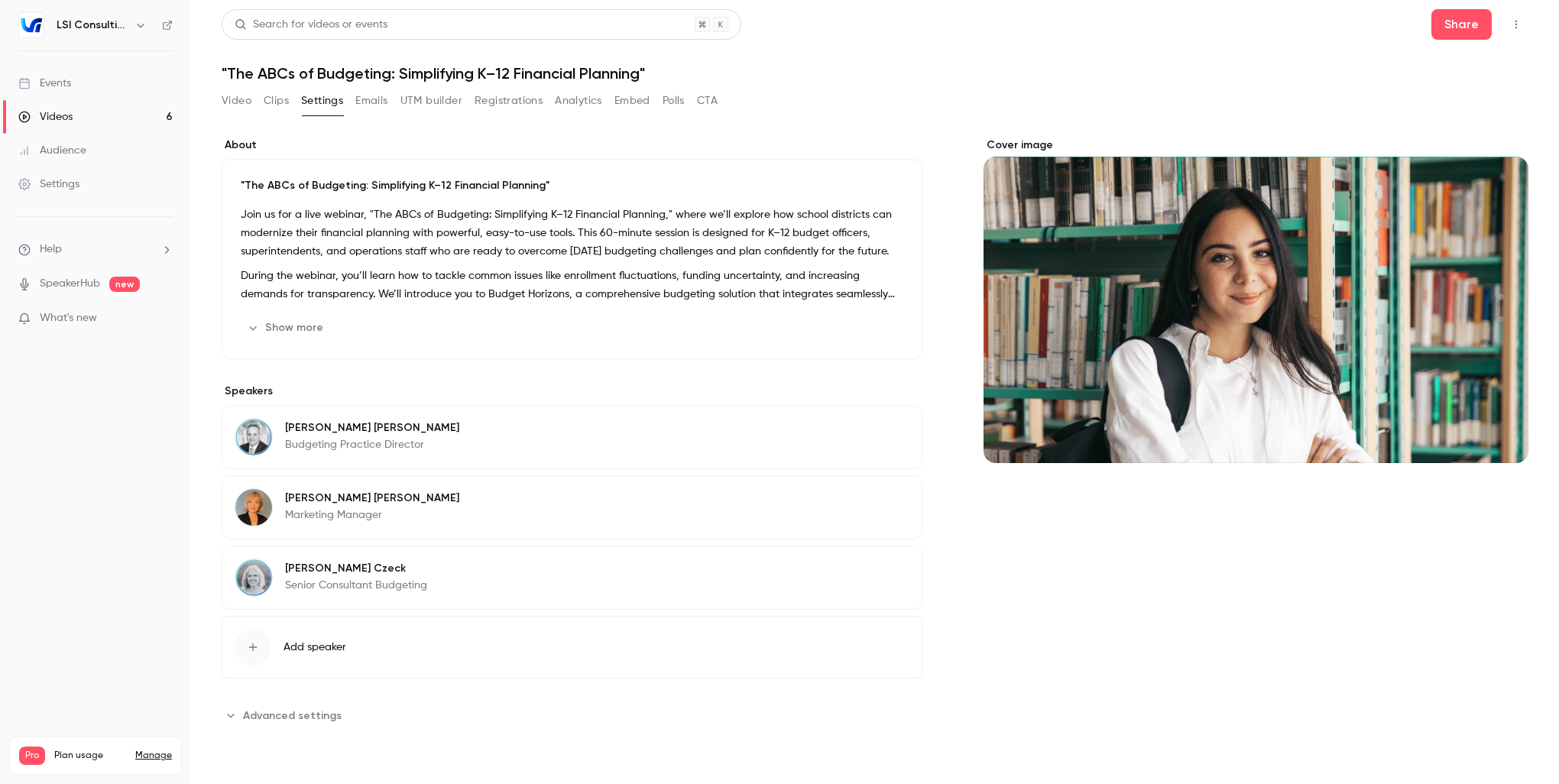
click at [649, 104] on button "Embed" at bounding box center [632, 101] width 36 height 25
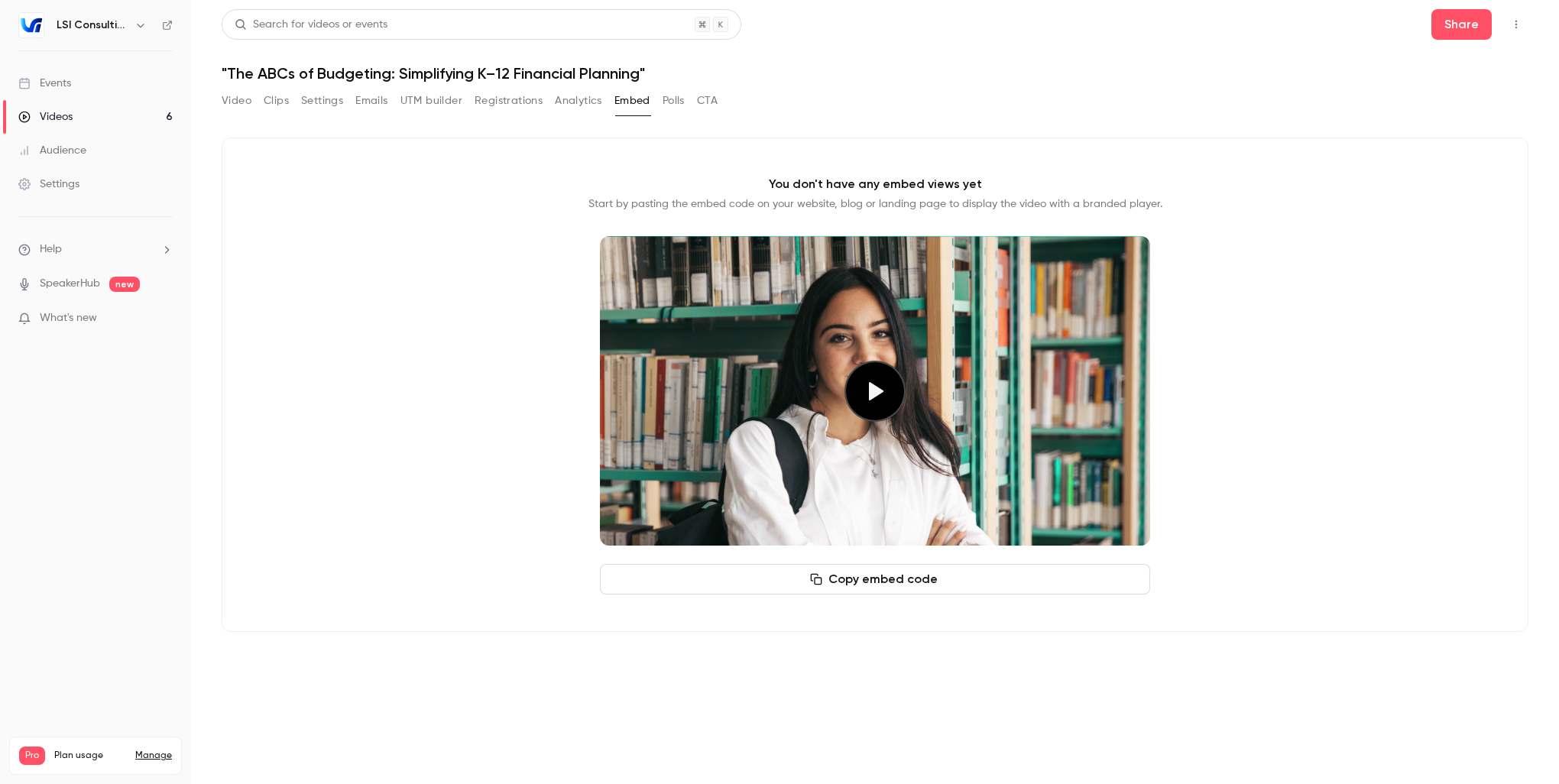
click at [677, 104] on button "Polls" at bounding box center [673, 101] width 22 height 25
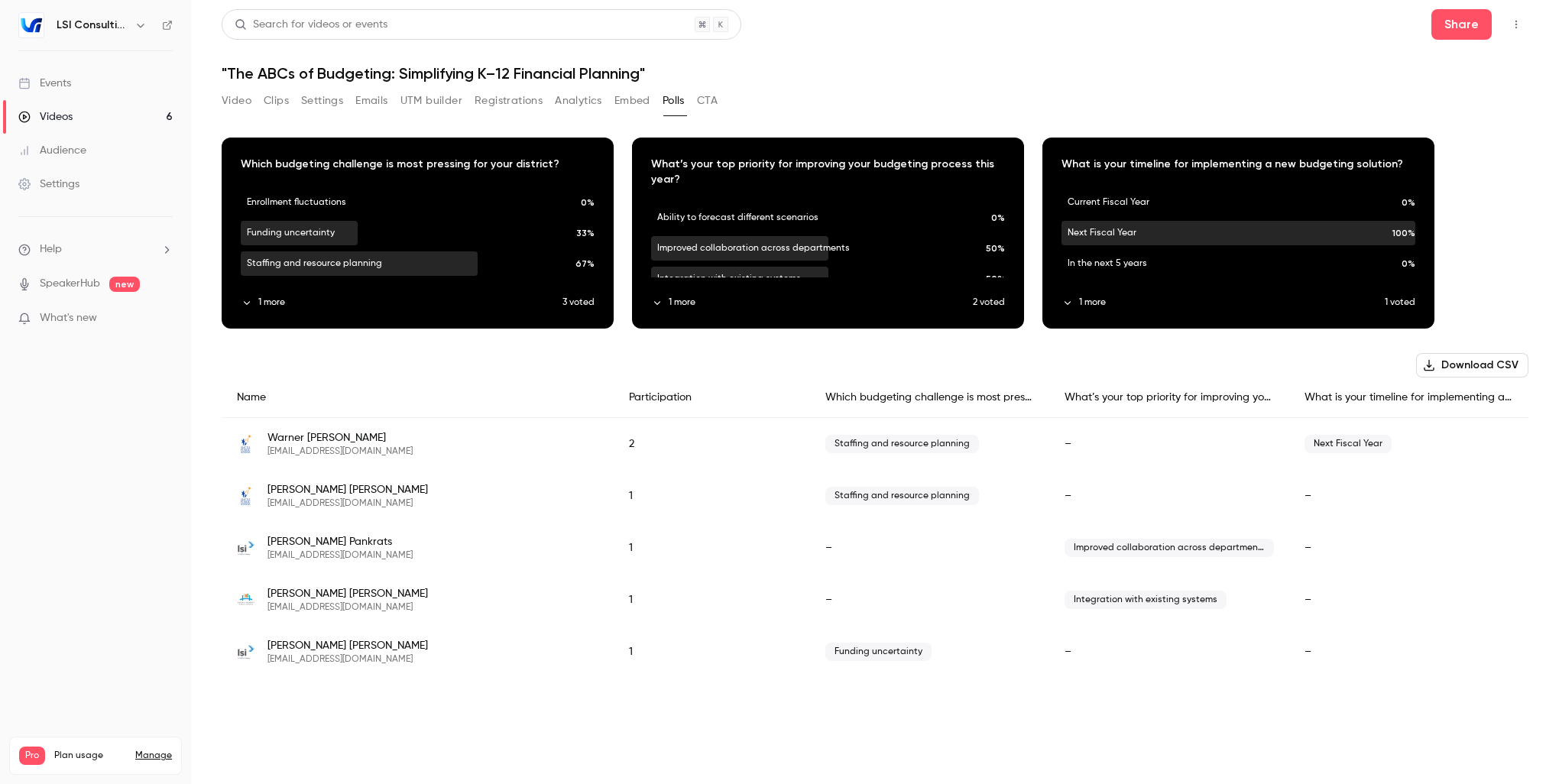
click at [1026, 82] on h1 ""The ABCs of Budgeting: Simplifying K–12 Financial Planning"" at bounding box center [874, 73] width 1306 height 18
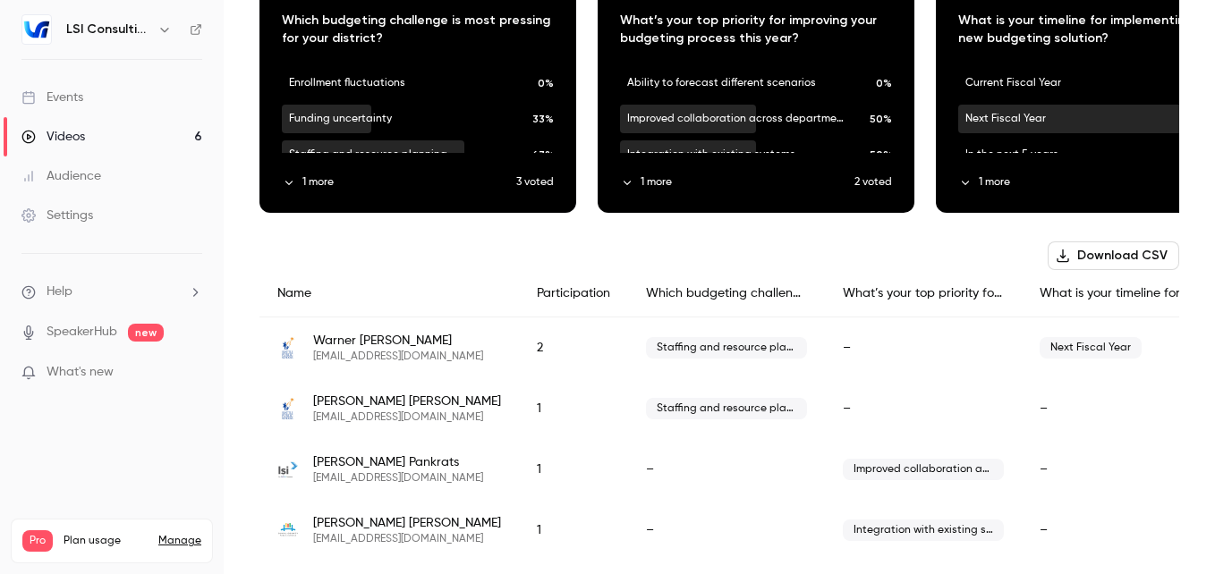
scroll to position [261, 0]
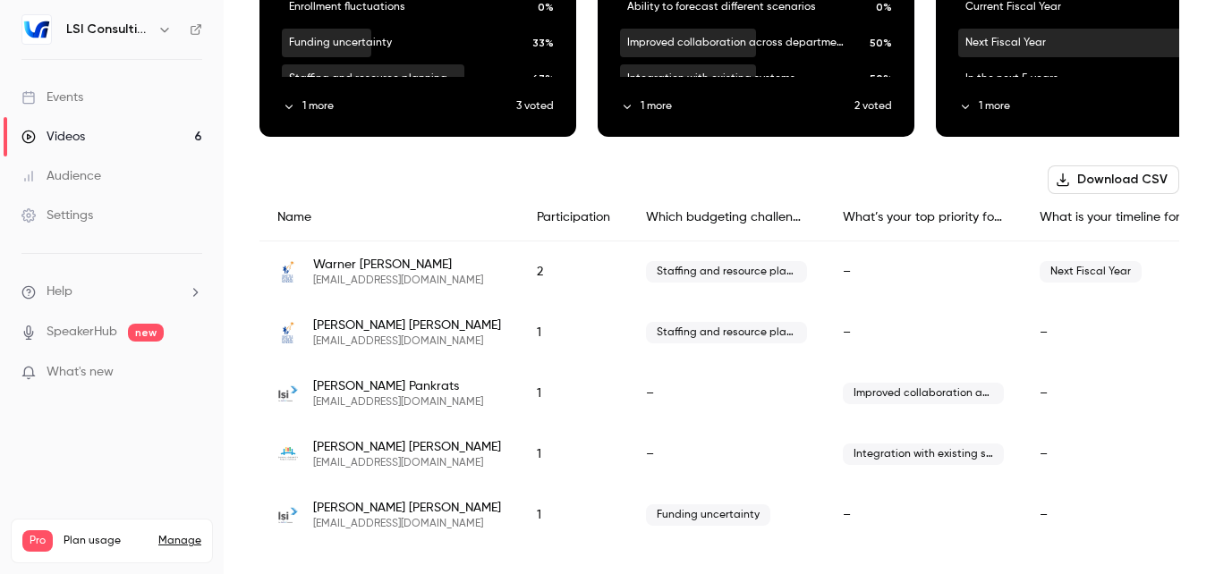
click at [734, 210] on div "Which budgeting challenge is most pressing for your district?" at bounding box center [726, 217] width 197 height 47
drag, startPoint x: 734, startPoint y: 210, endPoint x: 688, endPoint y: 233, distance: 51.6
click at [647, 241] on div "Staffing and resource planning" at bounding box center [726, 272] width 197 height 62
click at [763, 210] on div "Which budgeting challenge is most pressing for your district?" at bounding box center [726, 217] width 197 height 47
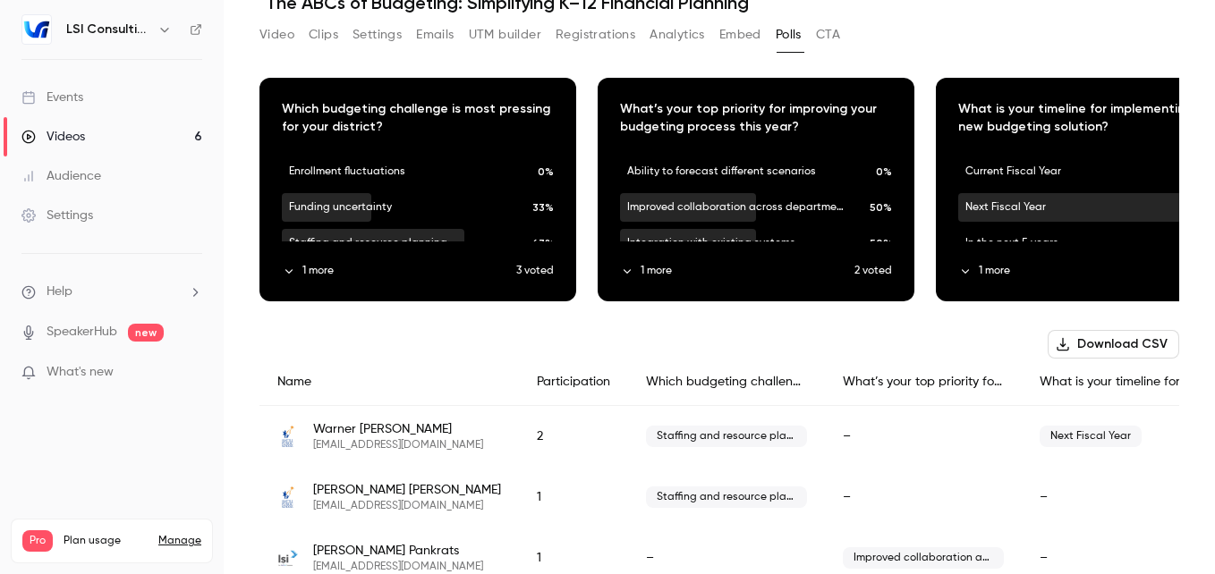
scroll to position [82, 0]
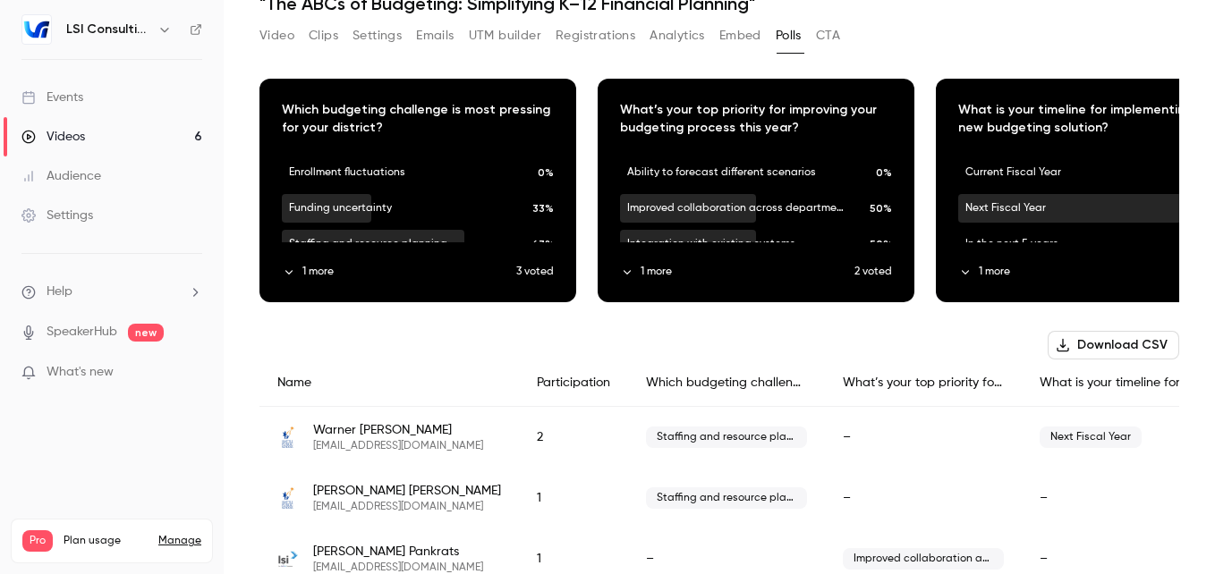
click at [388, 125] on div "Download image" at bounding box center [417, 191] width 315 height 222
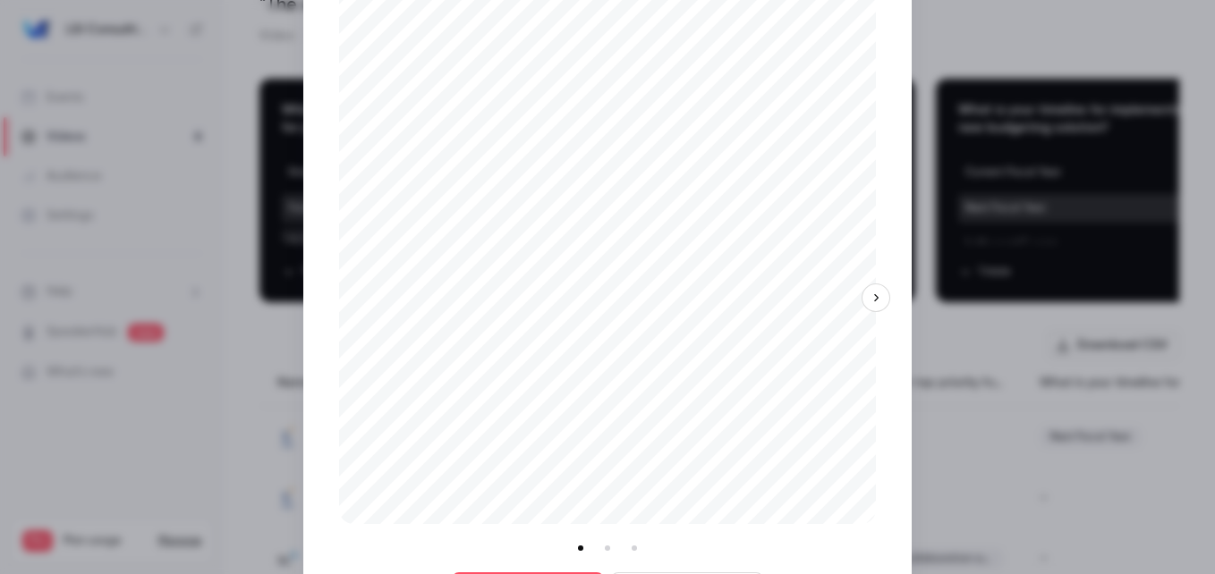
click at [1050, 55] on div at bounding box center [607, 287] width 1215 height 574
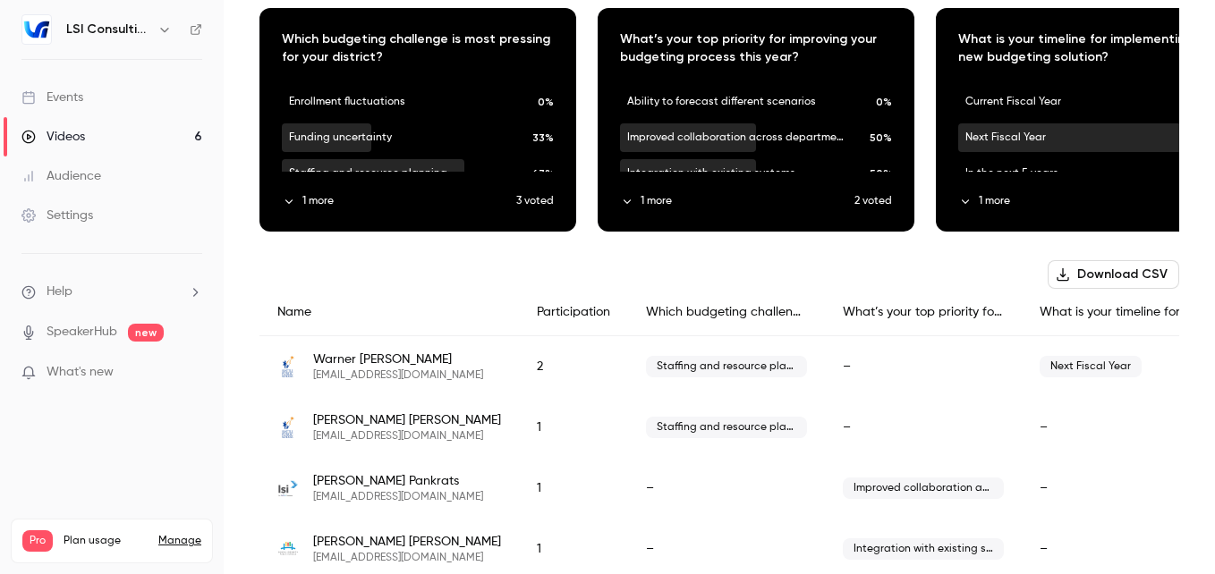
scroll to position [261, 0]
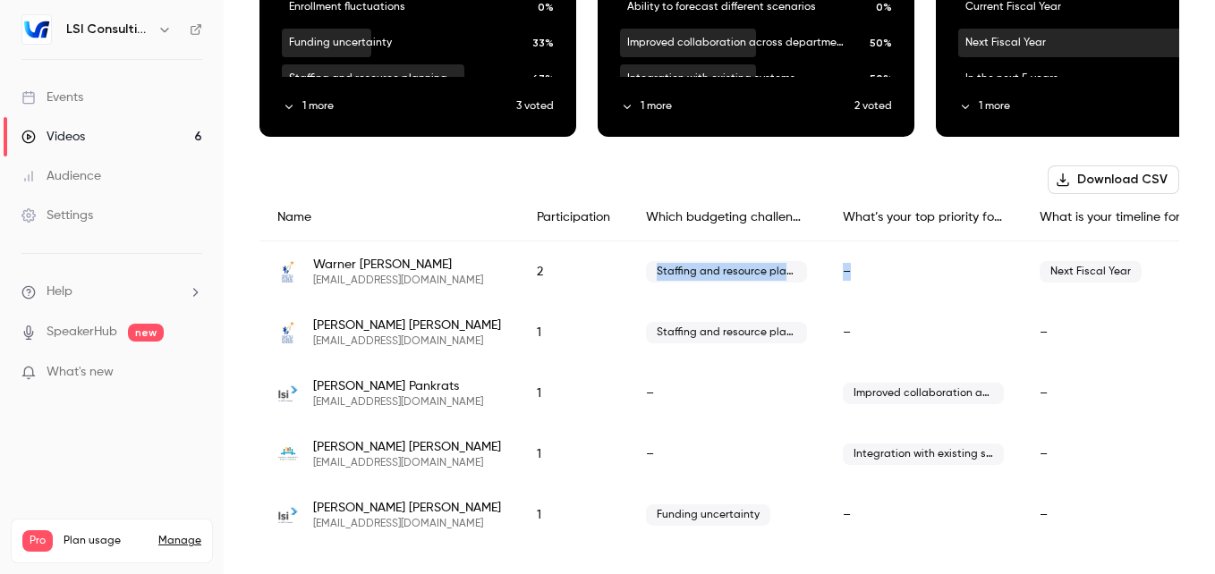
drag, startPoint x: 631, startPoint y: 258, endPoint x: 825, endPoint y: 261, distance: 193.2
click at [825, 261] on div "[PERSON_NAME] [EMAIL_ADDRESS][DOMAIN_NAME] 2 Staffing and resource planning – N…" at bounding box center [738, 272] width 959 height 62
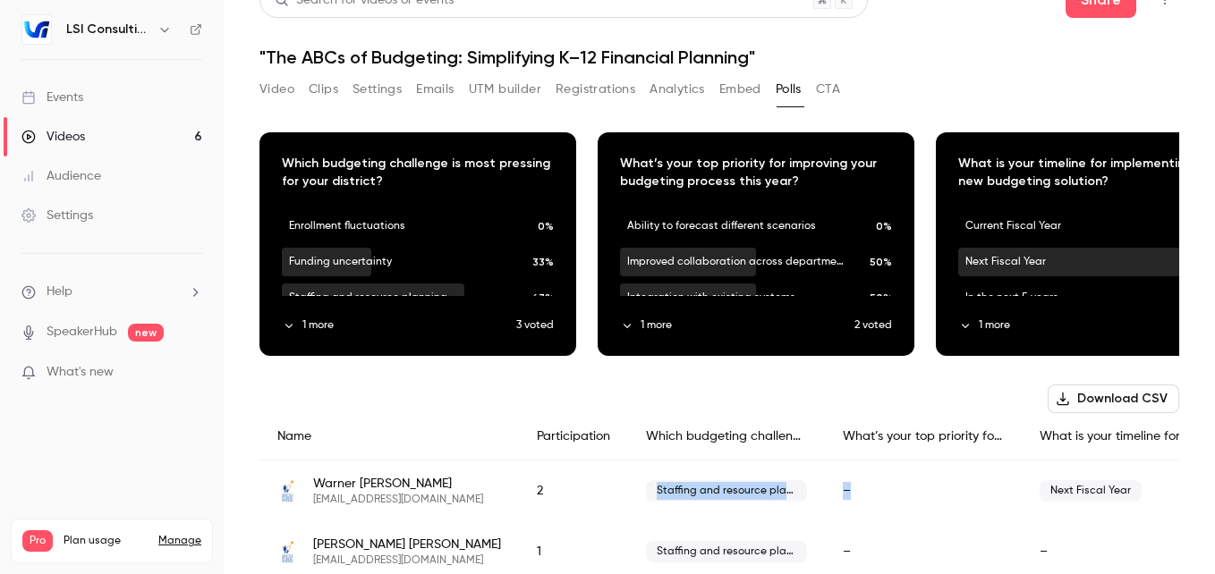
scroll to position [0, 0]
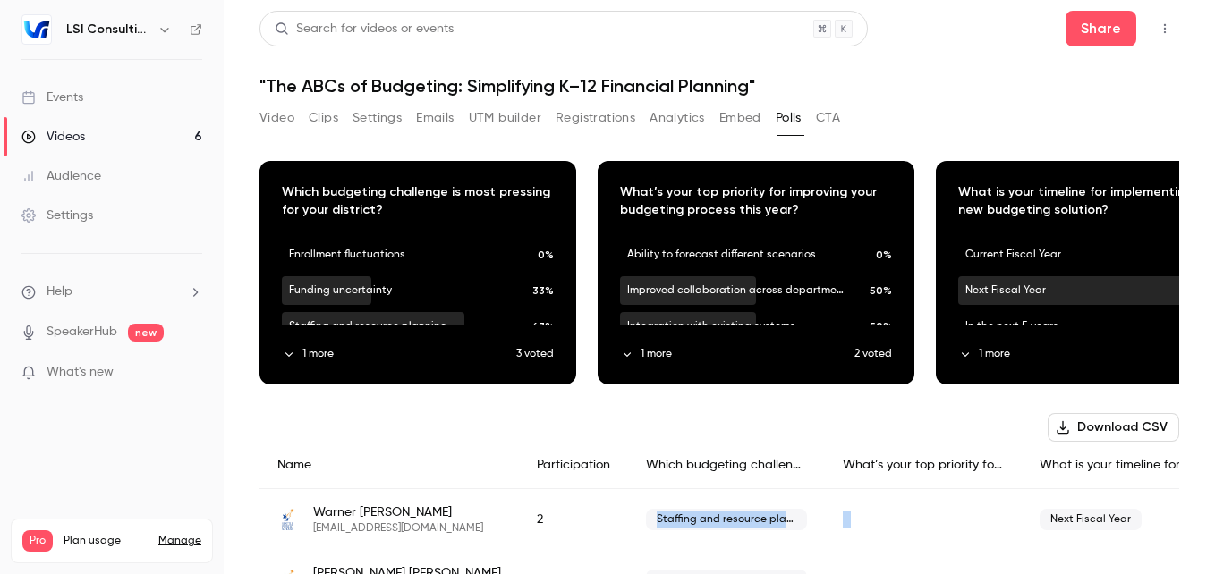
click at [1157, 22] on icon "Top Bar Actions" at bounding box center [1164, 28] width 14 height 13
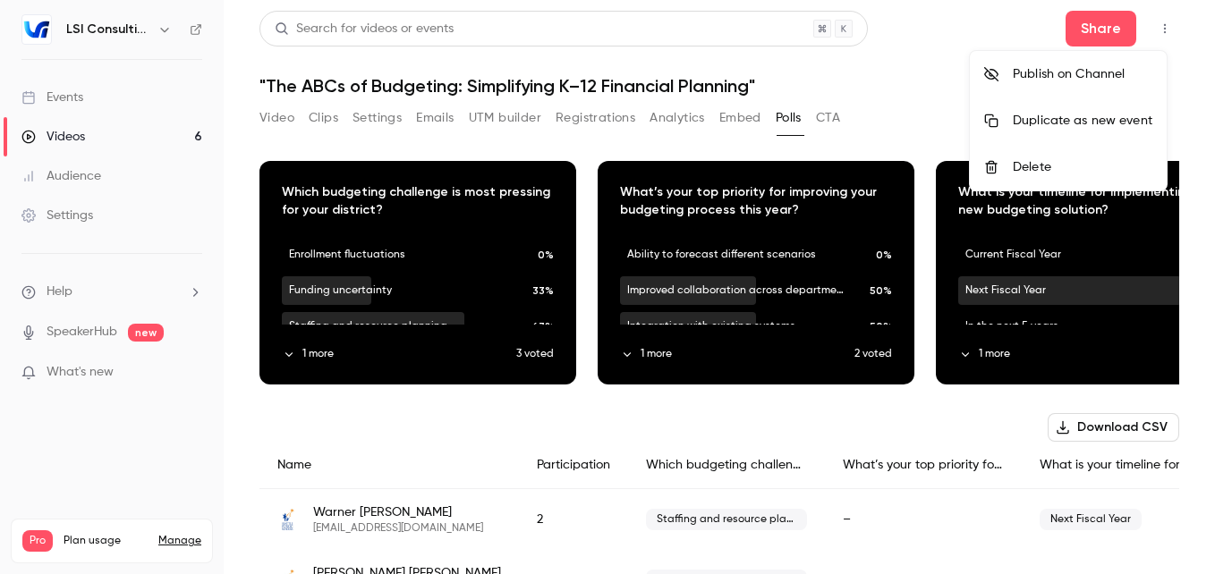
click at [920, 80] on div at bounding box center [607, 287] width 1215 height 574
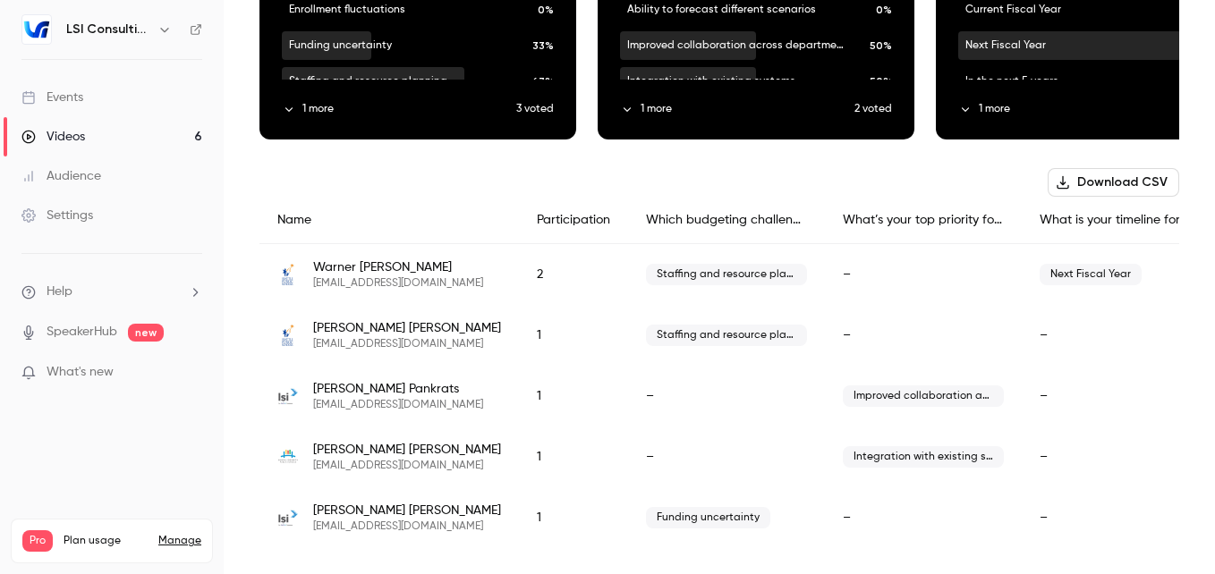
scroll to position [261, 0]
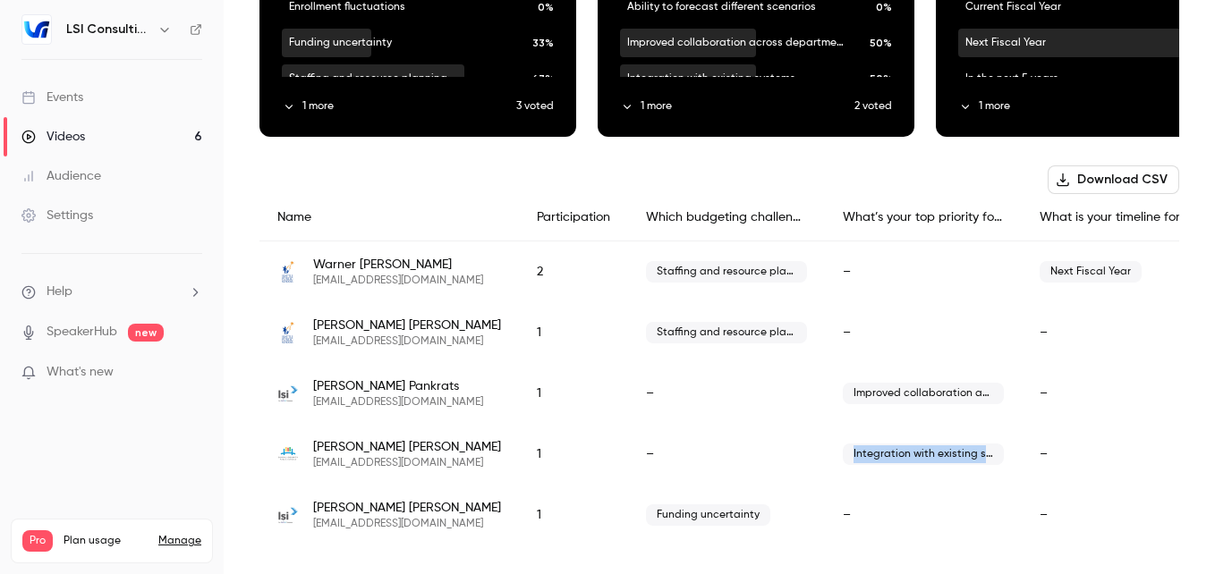
drag, startPoint x: 825, startPoint y: 442, endPoint x: 989, endPoint y: 440, distance: 164.6
click at [989, 440] on div "Integration with existing systems" at bounding box center [923, 454] width 197 height 61
drag, startPoint x: 989, startPoint y: 440, endPoint x: 899, endPoint y: 445, distance: 90.4
copy span "Integration with existing systems"
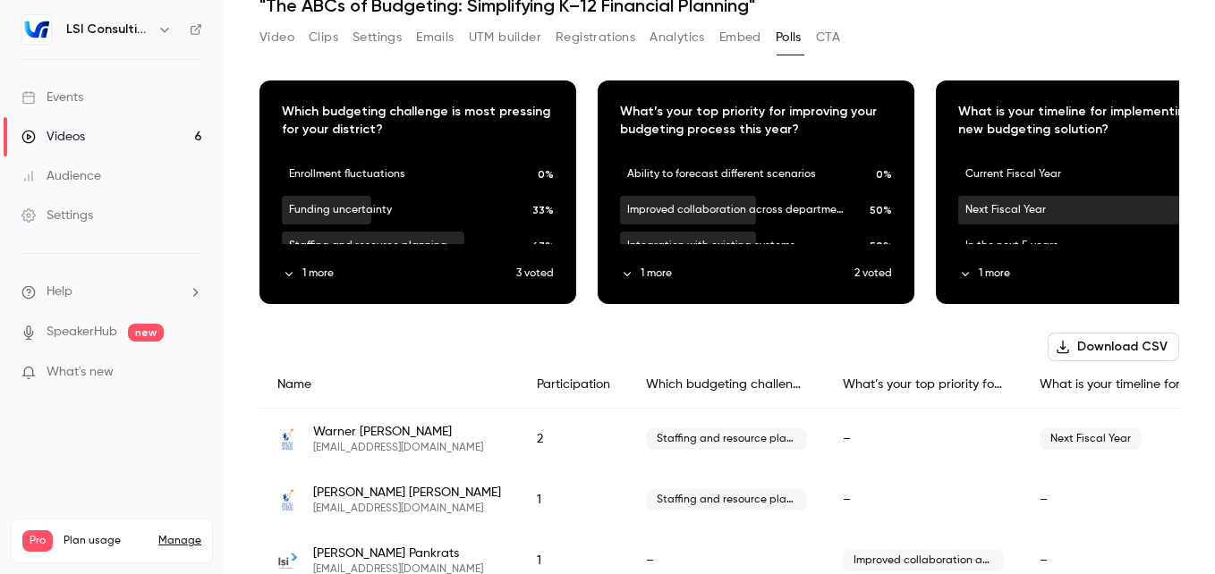
scroll to position [0, 0]
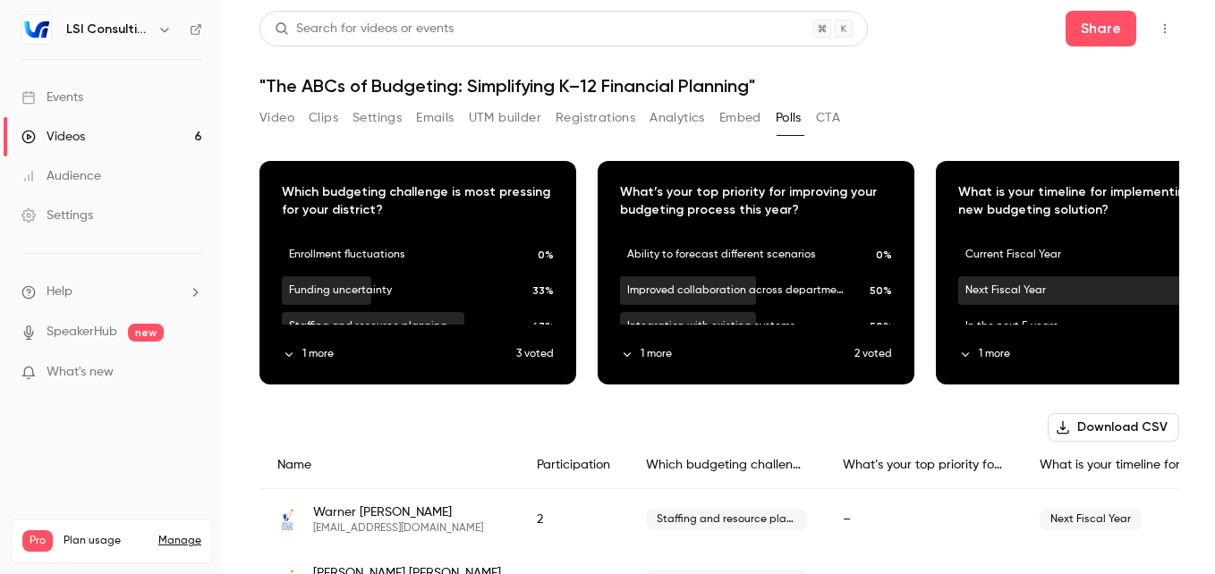
click at [688, 118] on button "Analytics" at bounding box center [676, 118] width 55 height 29
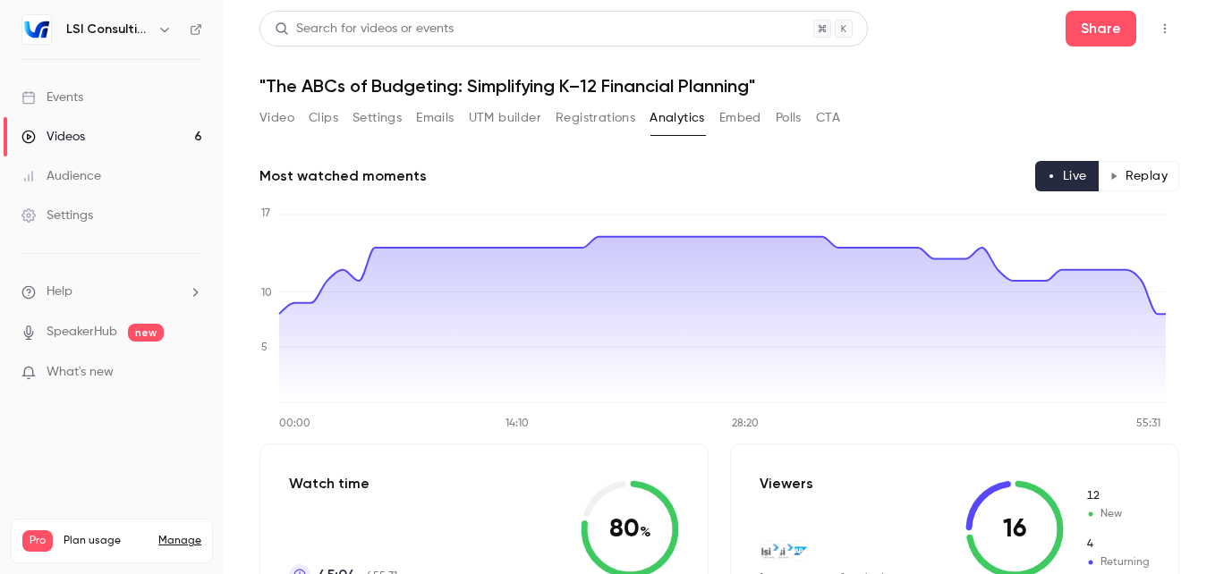
click at [1141, 177] on button "Replay" at bounding box center [1137, 176] width 81 height 30
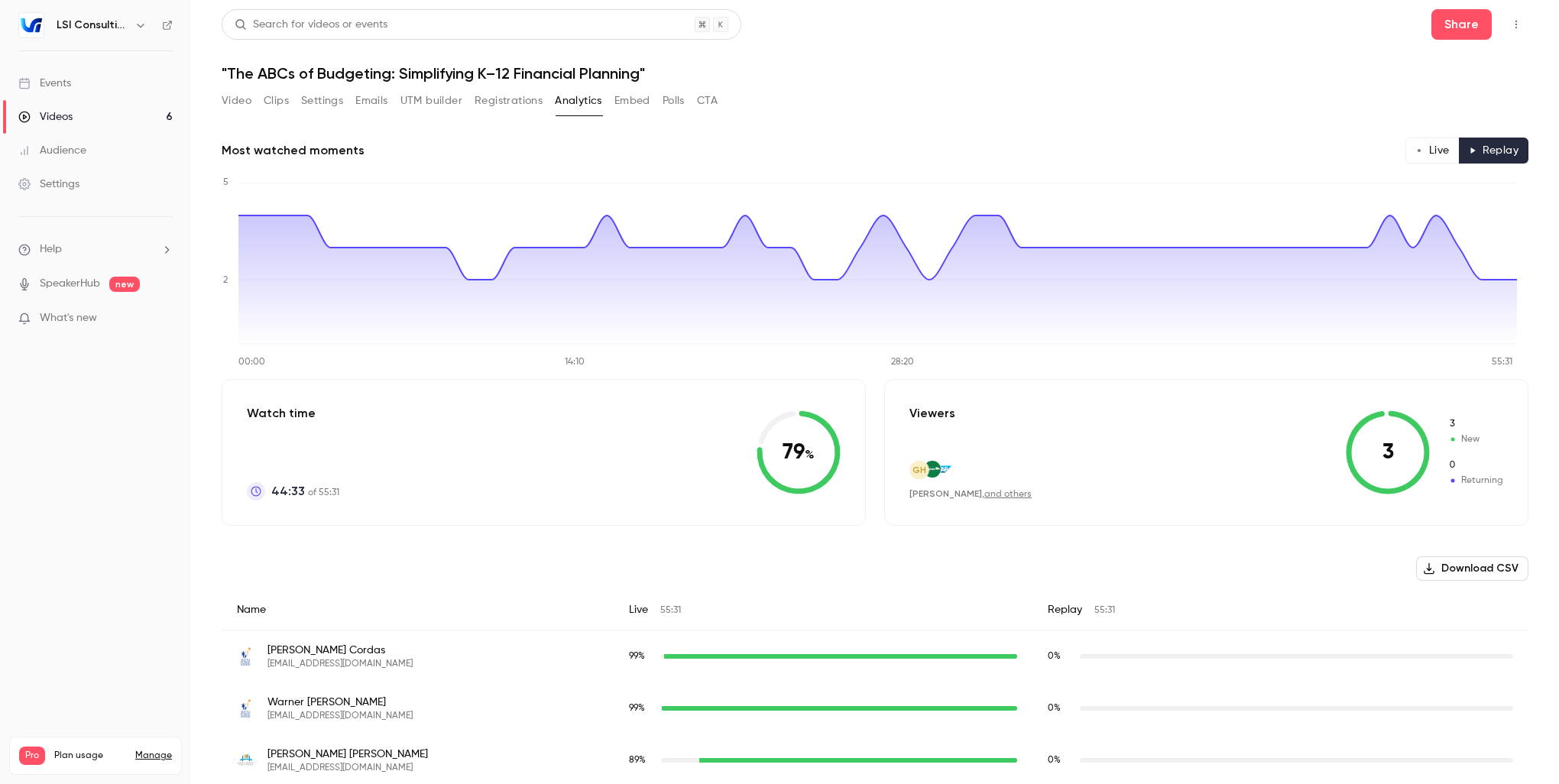
click at [1415, 152] on button "Live" at bounding box center [1433, 150] width 55 height 26
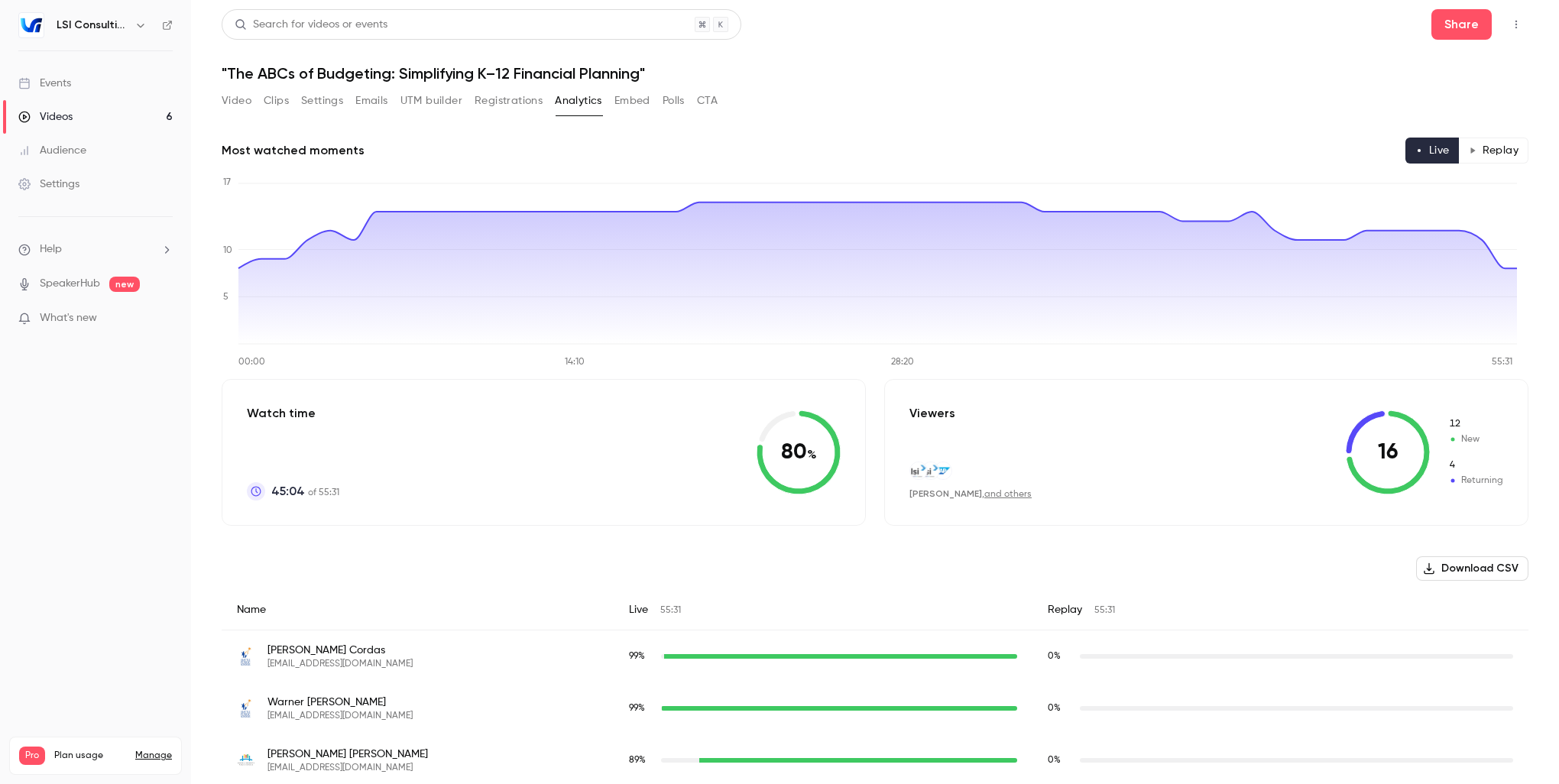
click at [1469, 483] on span "Returning" at bounding box center [1475, 481] width 55 height 14
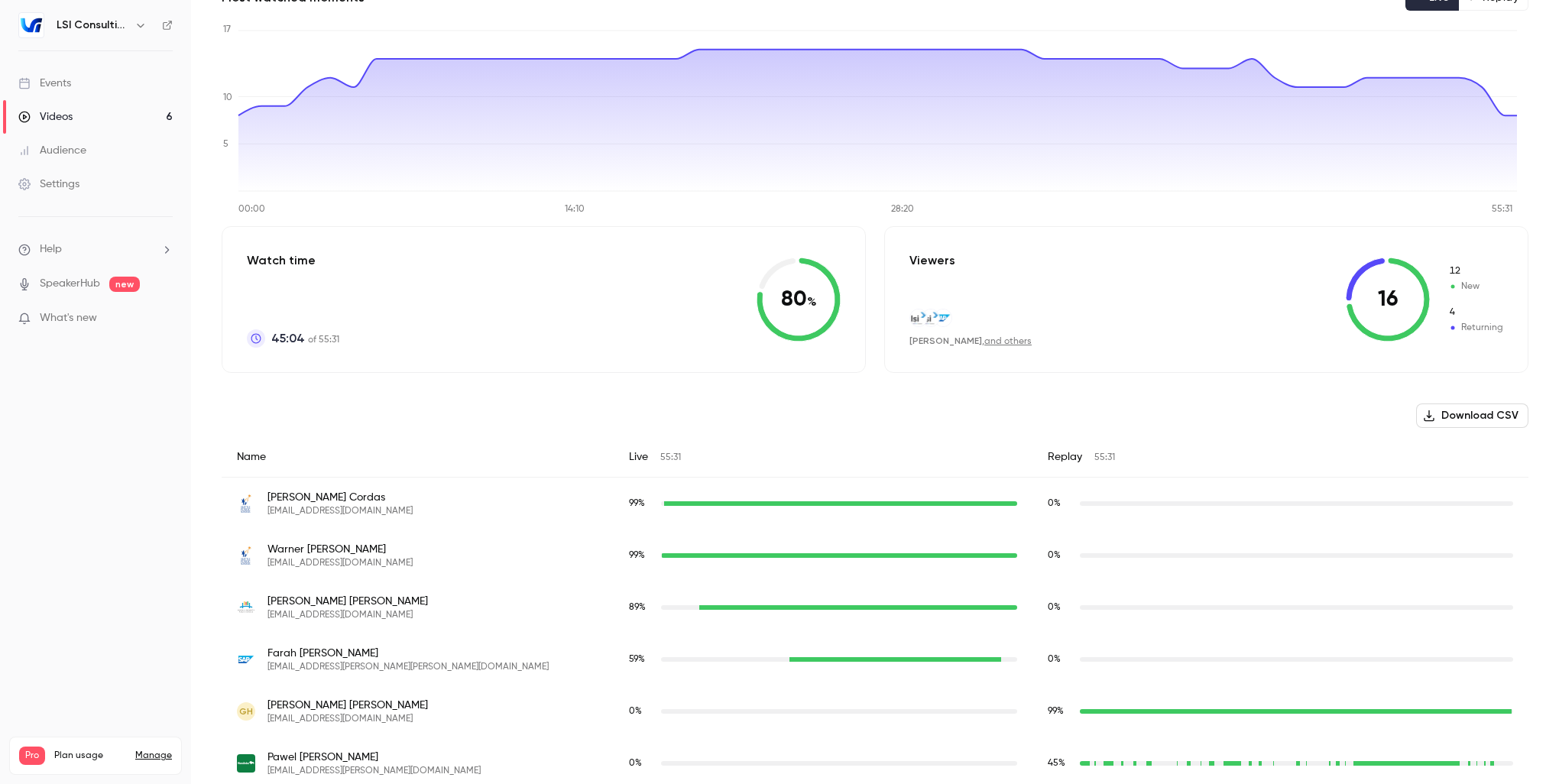
click at [1348, 282] on icon at bounding box center [1387, 299] width 84 height 84
click at [969, 292] on div "Viewers [PERSON_NAME] , and others" at bounding box center [970, 299] width 122 height 97
click at [991, 342] on link "and others" at bounding box center [1007, 341] width 47 height 9
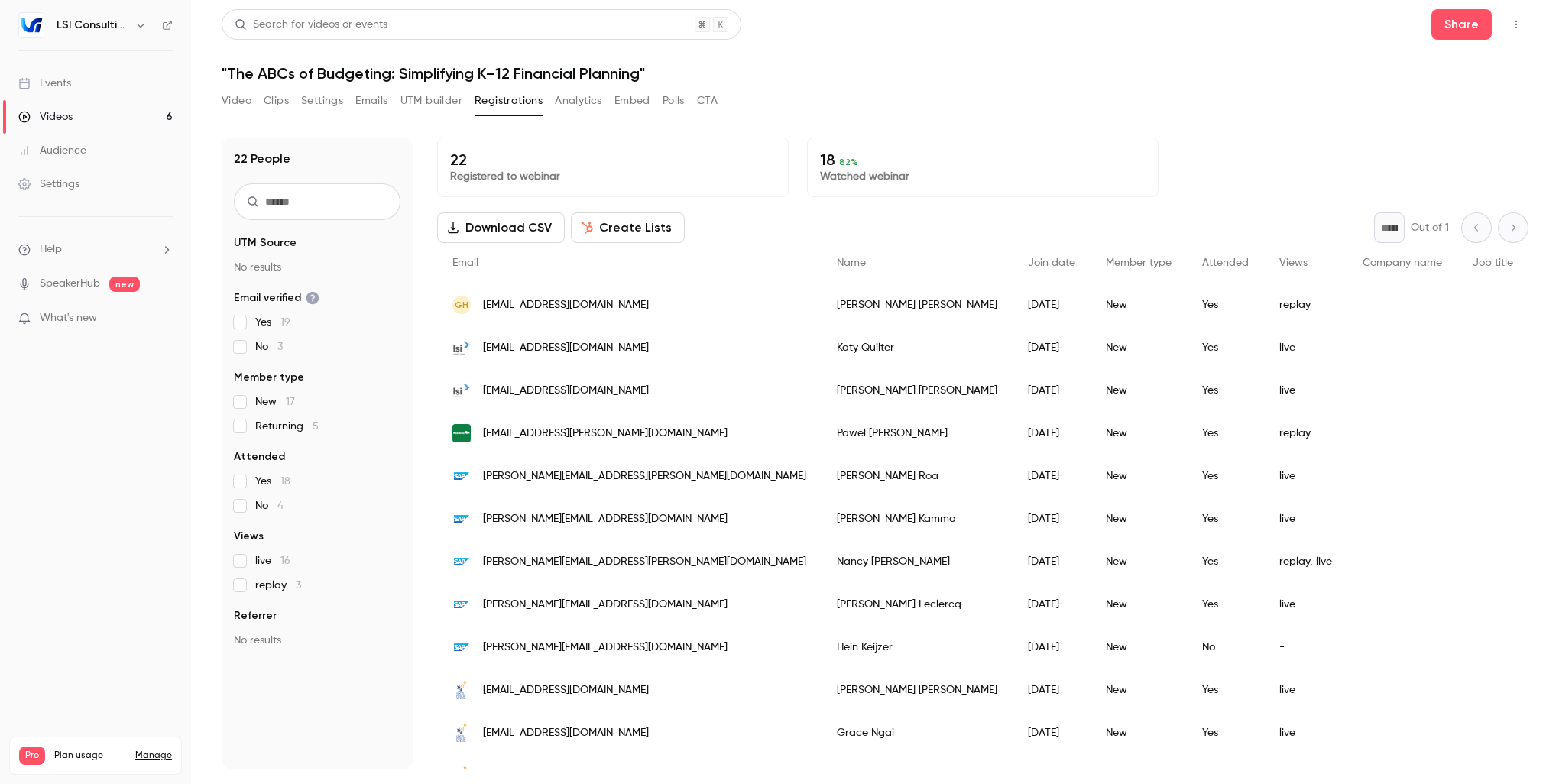
click at [82, 112] on link "Videos 6" at bounding box center [96, 116] width 191 height 33
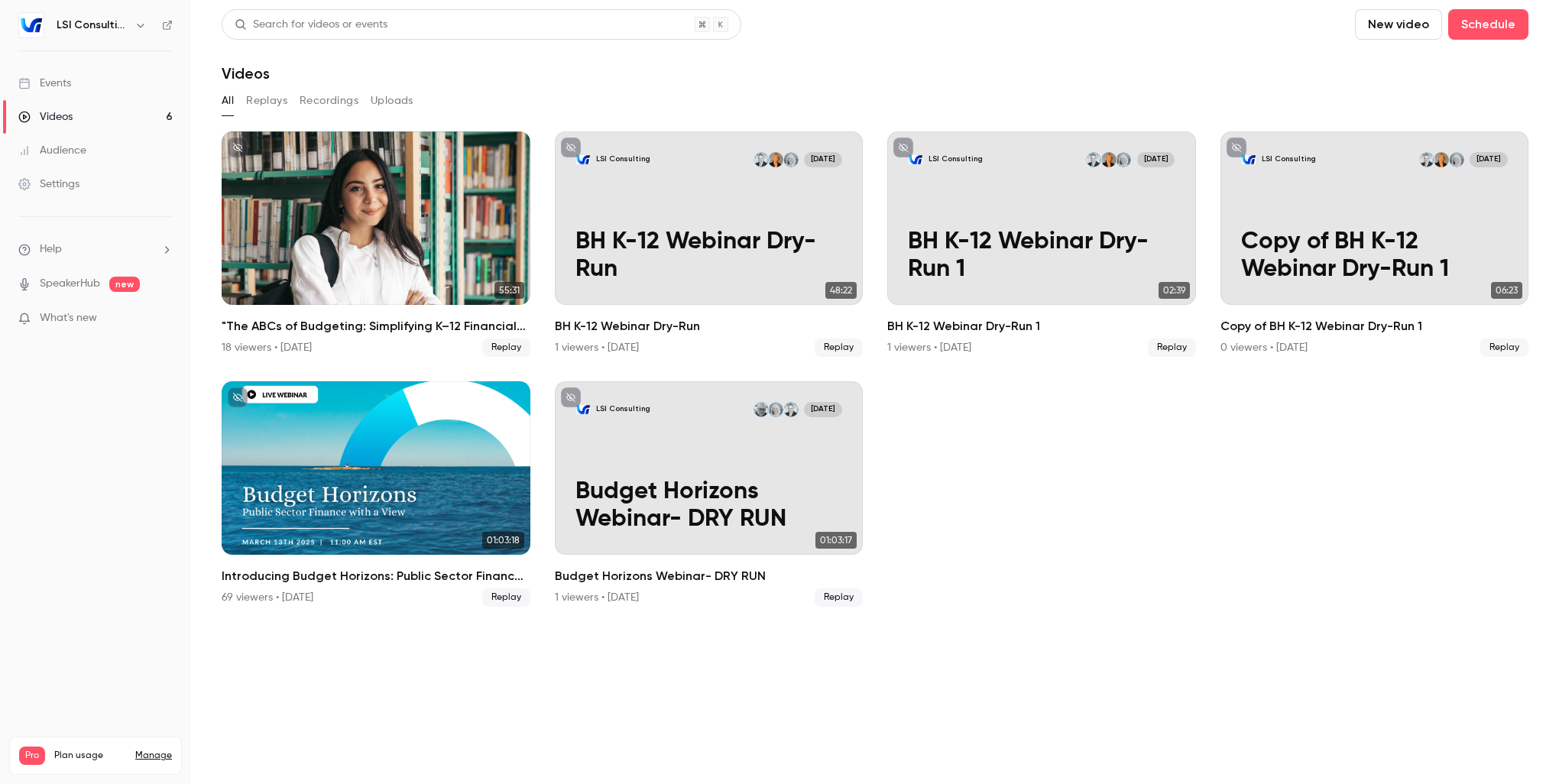
click at [1272, 588] on ul "55:31 "The ABCs of Budgeting: Simplifying K–12 Financial Planning" 18 viewers •…" at bounding box center [874, 369] width 1306 height 475
click at [1319, 539] on ul "55:31 "The ABCs of Budgeting: Simplifying K–12 Financial Planning" 18 viewers •…" at bounding box center [874, 369] width 1306 height 475
click at [1222, 503] on ul "55:31 "The ABCs of Budgeting: Simplifying K–12 Financial Planning" 18 viewers •…" at bounding box center [874, 369] width 1306 height 475
